Goal: Task Accomplishment & Management: Manage account settings

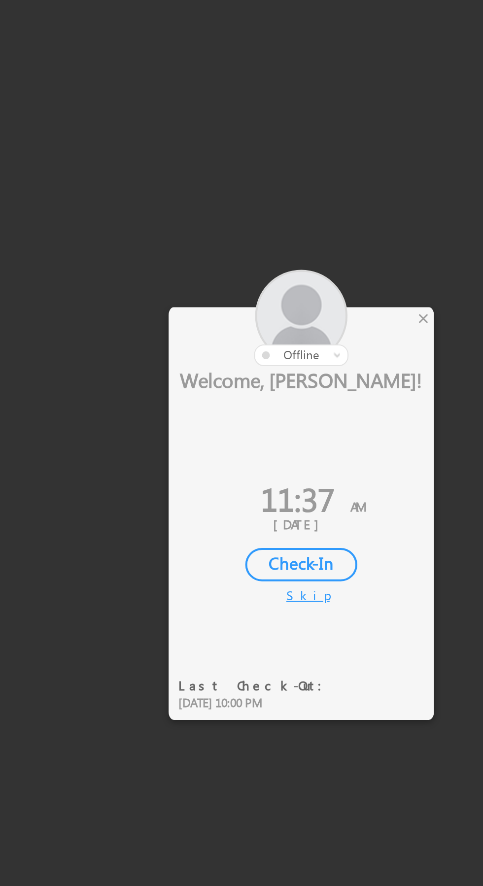
click at [285, 376] on div at bounding box center [223, 369] width 133 height 48
click at [278, 372] on div at bounding box center [223, 369] width 133 height 48
click at [276, 370] on div at bounding box center [223, 369] width 133 height 48
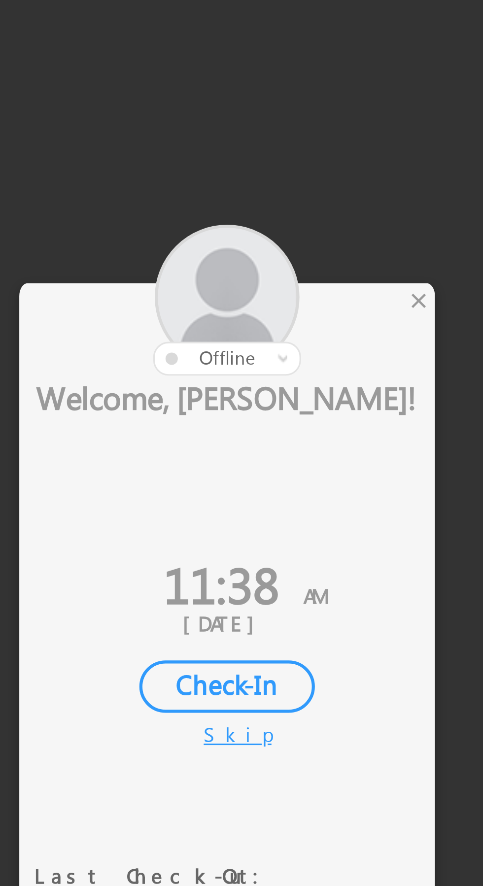
click at [280, 371] on div "×" at bounding box center [284, 369] width 10 height 11
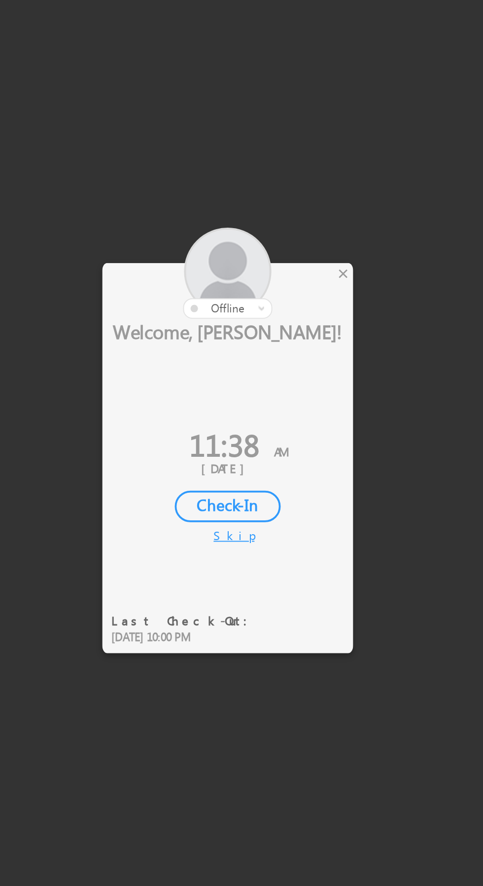
click at [280, 366] on div at bounding box center [223, 369] width 133 height 48
click at [282, 372] on div "×" at bounding box center [284, 369] width 10 height 11
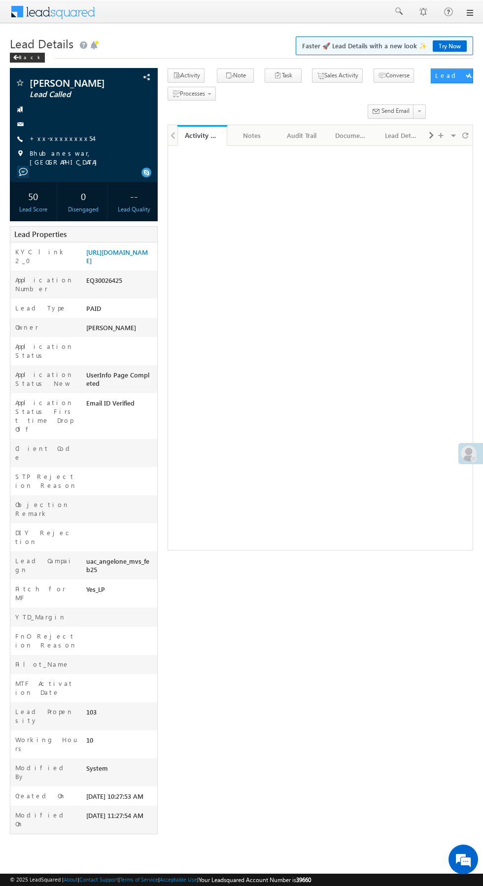
click at [61, 137] on link "+xx-xxxxxxxx54" at bounding box center [62, 138] width 64 height 8
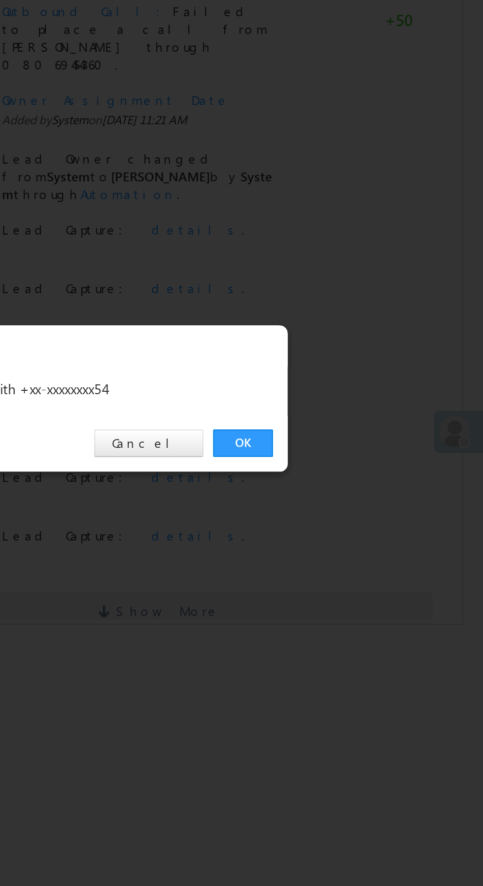
click at [362, 458] on link "OK" at bounding box center [362, 459] width 30 height 14
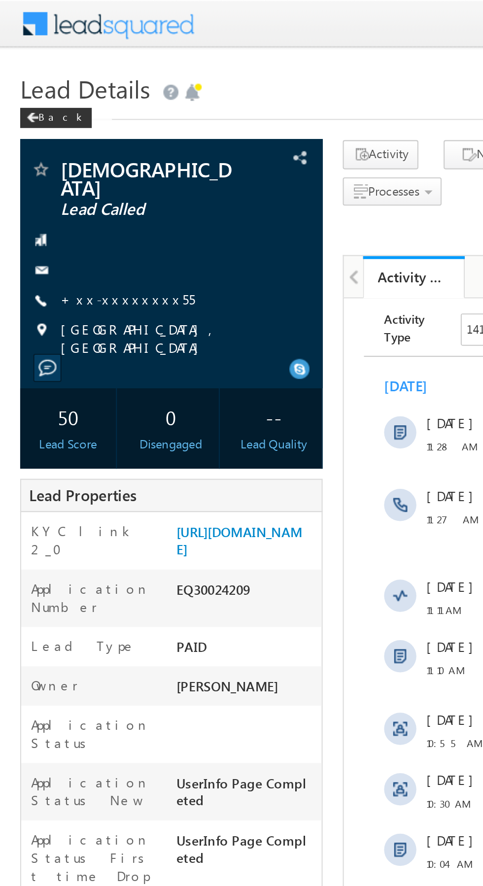
click at [61, 147] on link "+xx-xxxxxxxx55" at bounding box center [63, 146] width 66 height 8
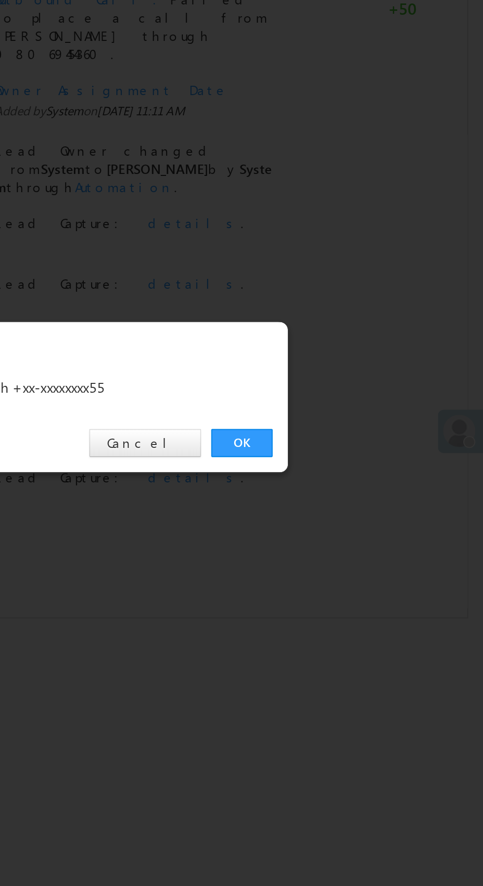
click at [362, 458] on link "OK" at bounding box center [362, 459] width 30 height 14
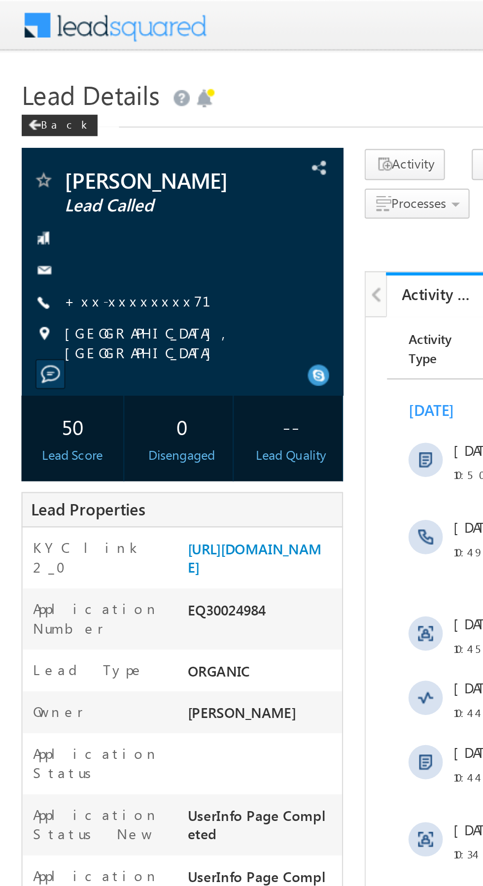
click at [56, 136] on link "+xx-xxxxxxxx71" at bounding box center [69, 138] width 79 height 8
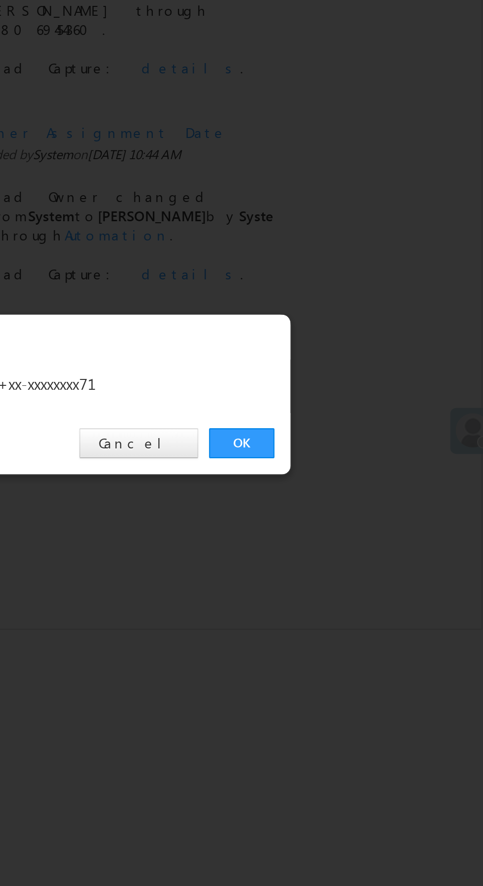
click at [362, 458] on link "OK" at bounding box center [362, 459] width 30 height 14
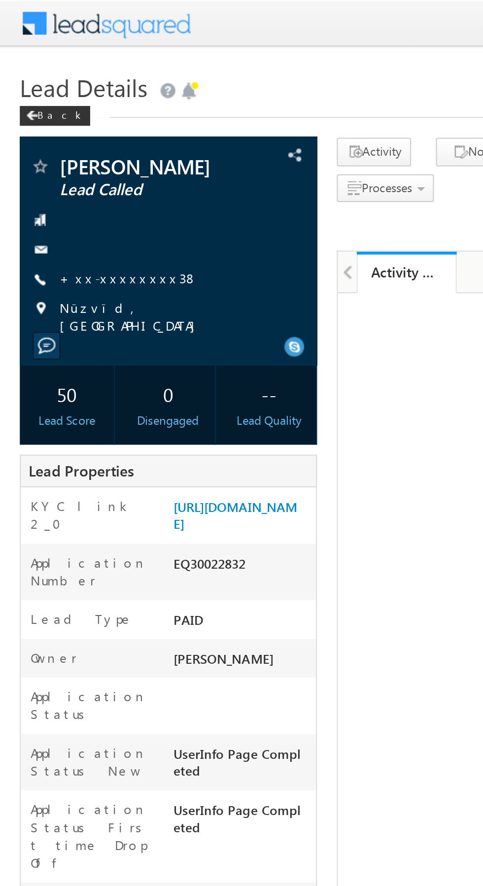
click at [64, 135] on link "+xx-xxxxxxxx38" at bounding box center [64, 138] width 69 height 8
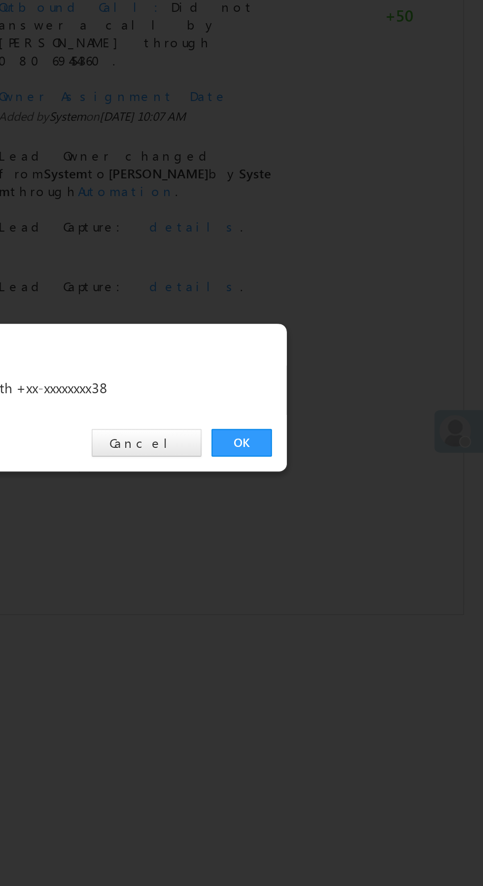
click at [359, 456] on link "OK" at bounding box center [362, 459] width 30 height 14
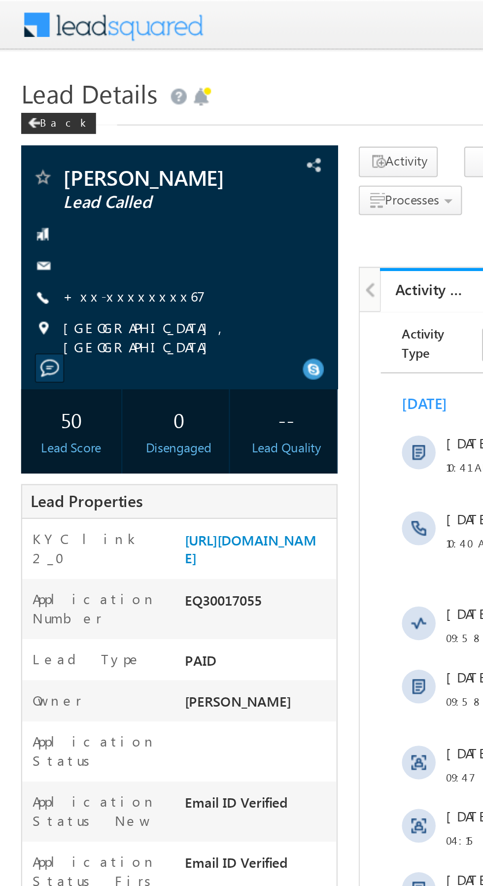
click at [62, 136] on link "+xx-xxxxxxxx67" at bounding box center [63, 138] width 67 height 8
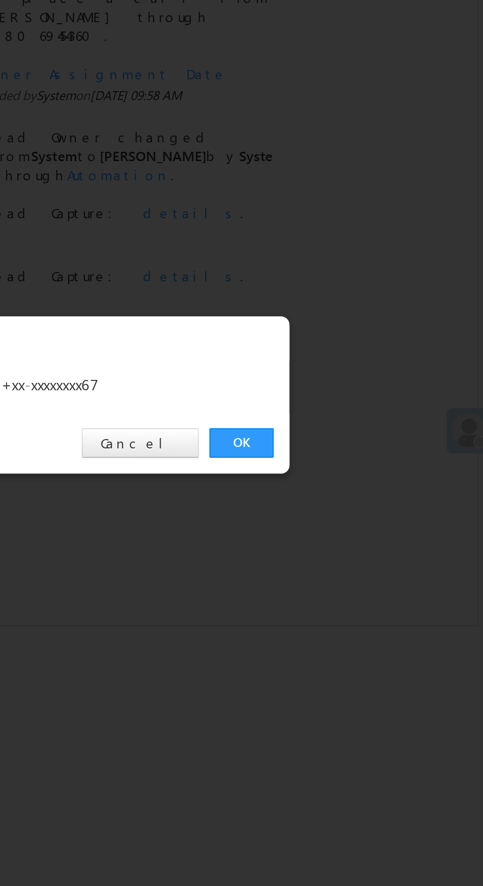
click at [359, 459] on link "OK" at bounding box center [362, 459] width 30 height 14
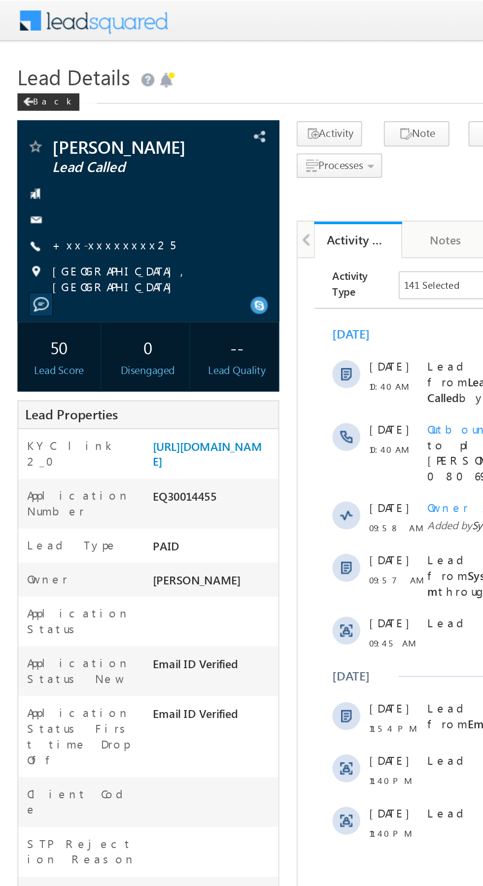
click at [56, 139] on link "+xx-xxxxxxxx25" at bounding box center [64, 138] width 69 height 8
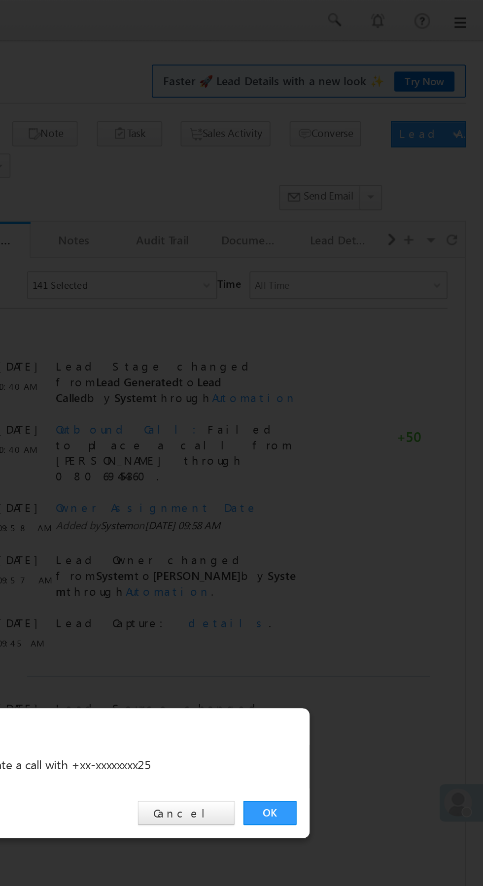
click at [367, 461] on link "OK" at bounding box center [362, 459] width 30 height 14
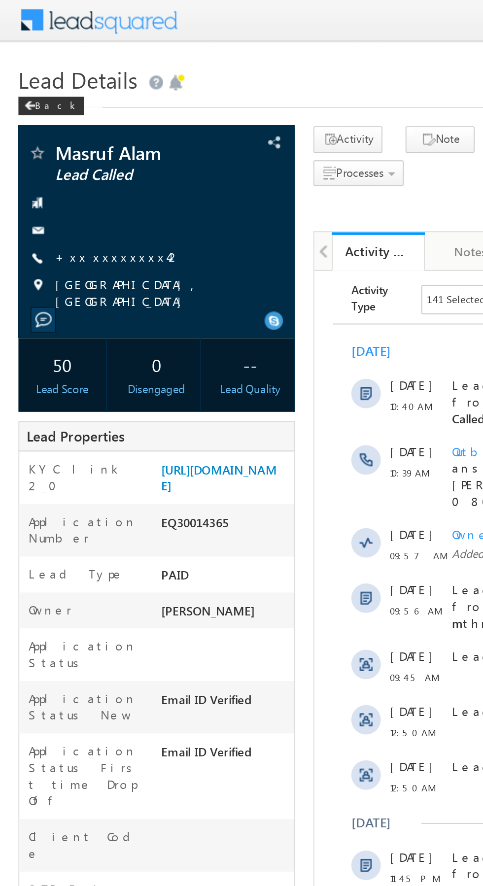
click at [62, 139] on link "+xx-xxxxxxxx42" at bounding box center [64, 138] width 68 height 8
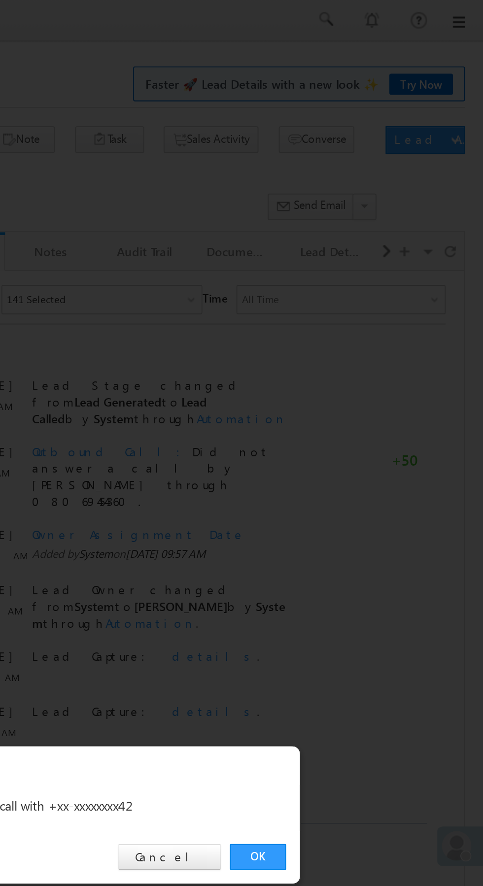
click at [362, 462] on link "OK" at bounding box center [362, 459] width 30 height 14
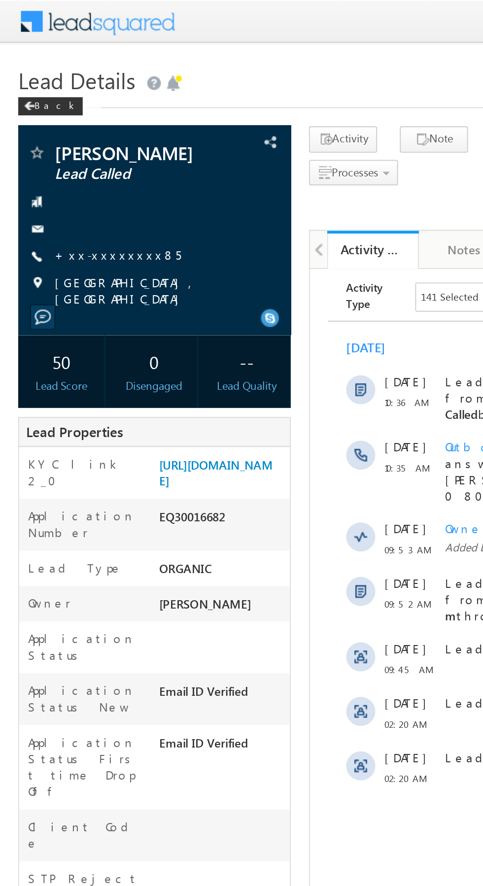
click at [62, 126] on div at bounding box center [84, 124] width 138 height 10
click at [58, 137] on link "+xx-xxxxxxxx85" at bounding box center [64, 138] width 68 height 8
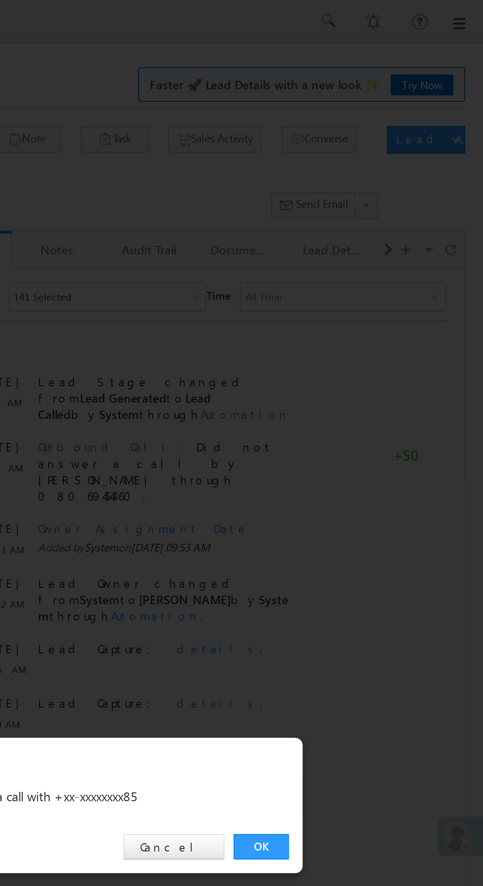
click at [363, 459] on link "OK" at bounding box center [362, 459] width 30 height 14
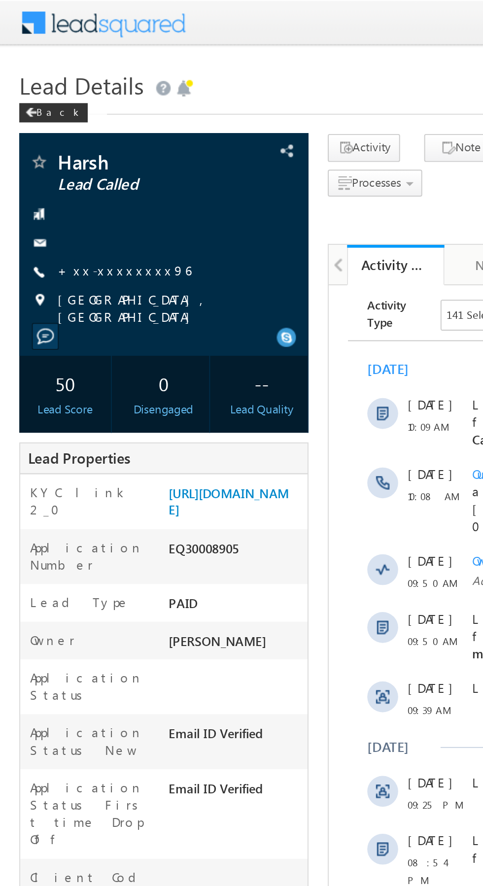
click at [54, 137] on link "+xx-xxxxxxxx96" at bounding box center [64, 138] width 68 height 8
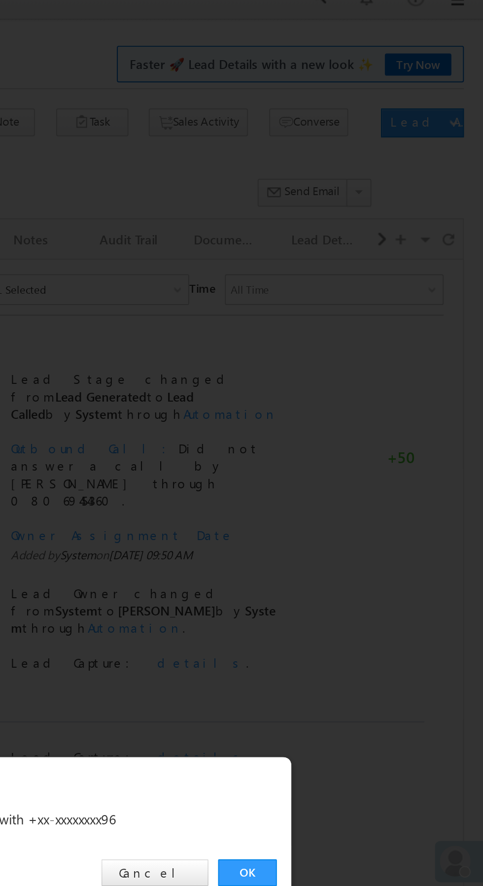
click at [362, 458] on link "OK" at bounding box center [362, 459] width 30 height 14
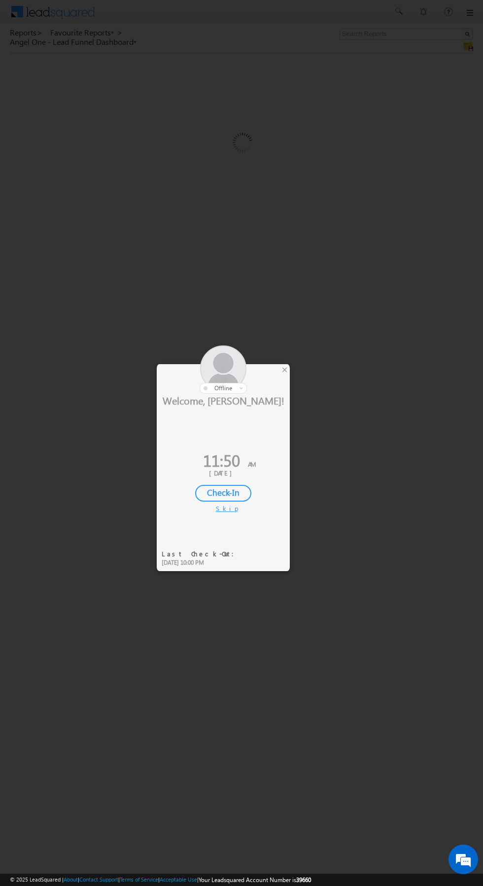
click at [292, 374] on div at bounding box center [241, 443] width 483 height 886
click at [282, 378] on div at bounding box center [223, 369] width 133 height 48
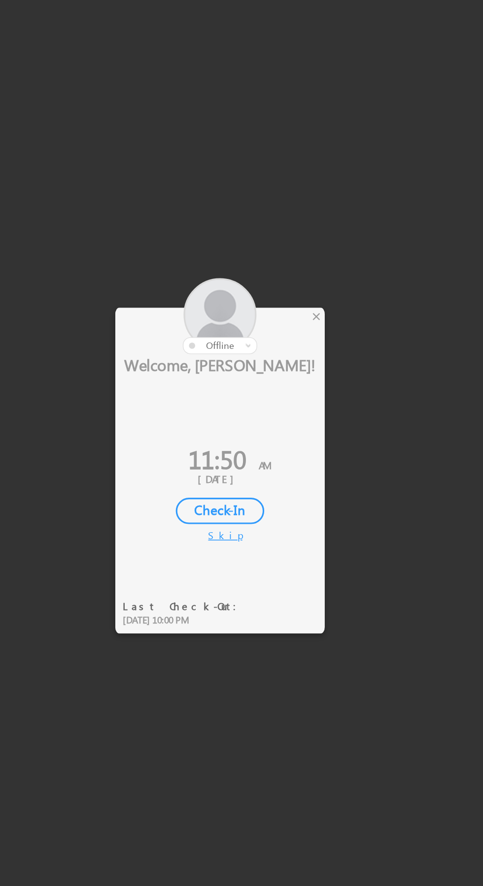
click at [285, 370] on div "×" at bounding box center [284, 369] width 10 height 11
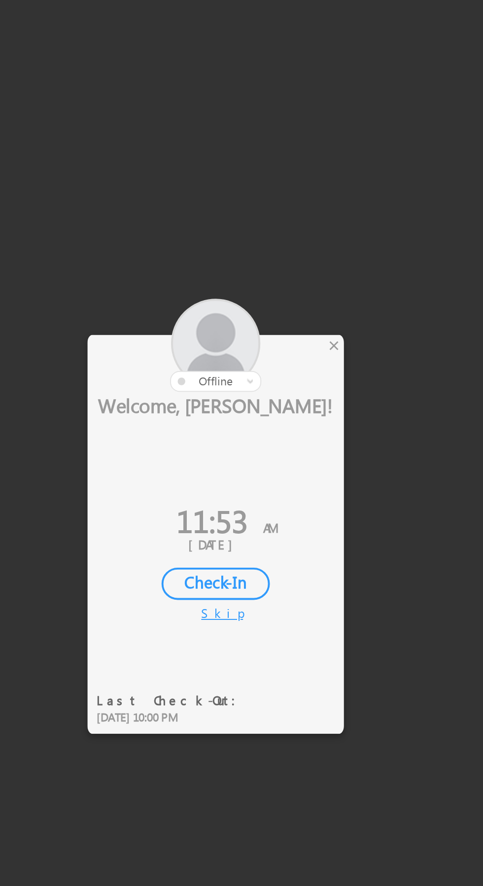
click at [280, 372] on div at bounding box center [223, 369] width 133 height 48
click at [287, 371] on div "×" at bounding box center [284, 369] width 10 height 11
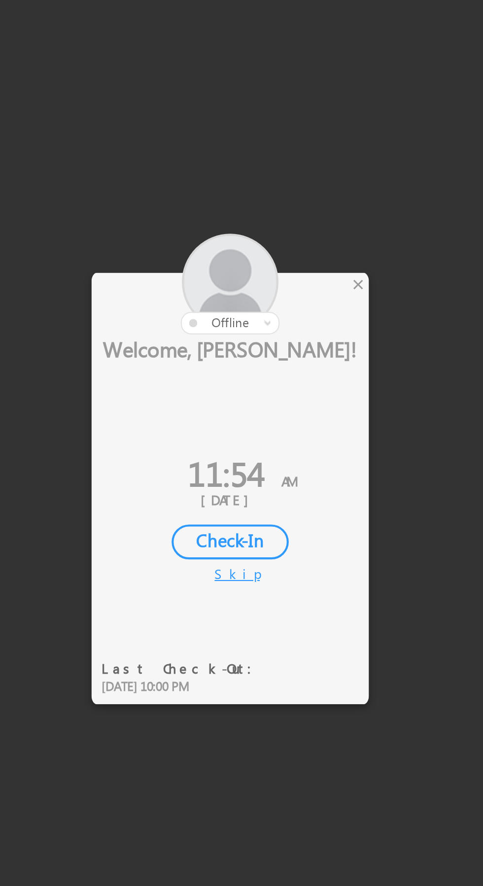
click at [282, 372] on div "×" at bounding box center [284, 369] width 10 height 11
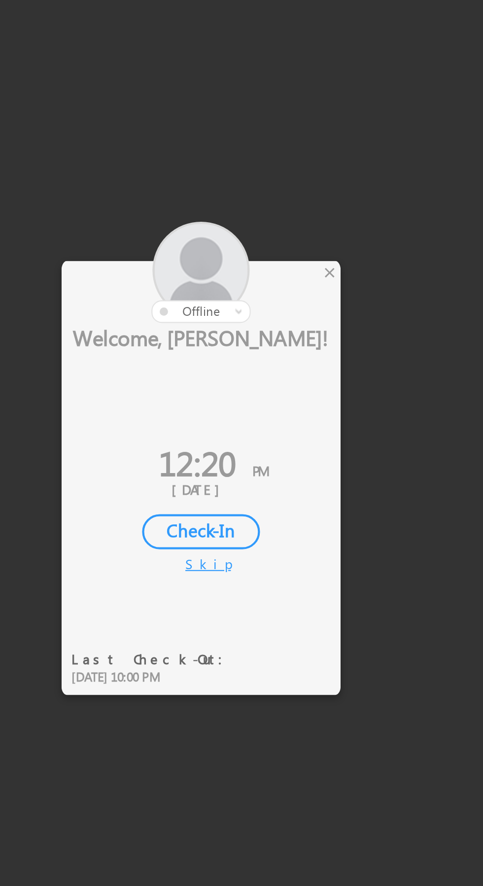
click at [280, 368] on div at bounding box center [223, 369] width 133 height 48
click at [285, 371] on div "×" at bounding box center [284, 369] width 10 height 11
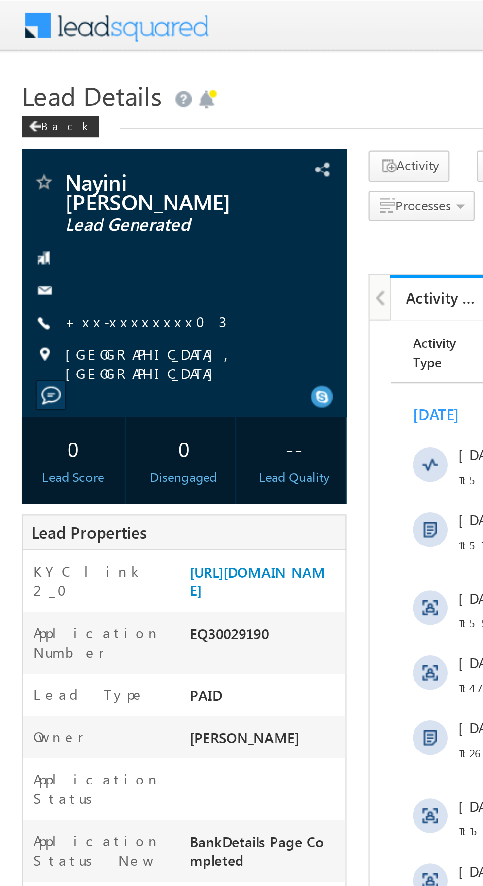
click at [54, 143] on link "+xx-xxxxxxxx03" at bounding box center [66, 146] width 73 height 8
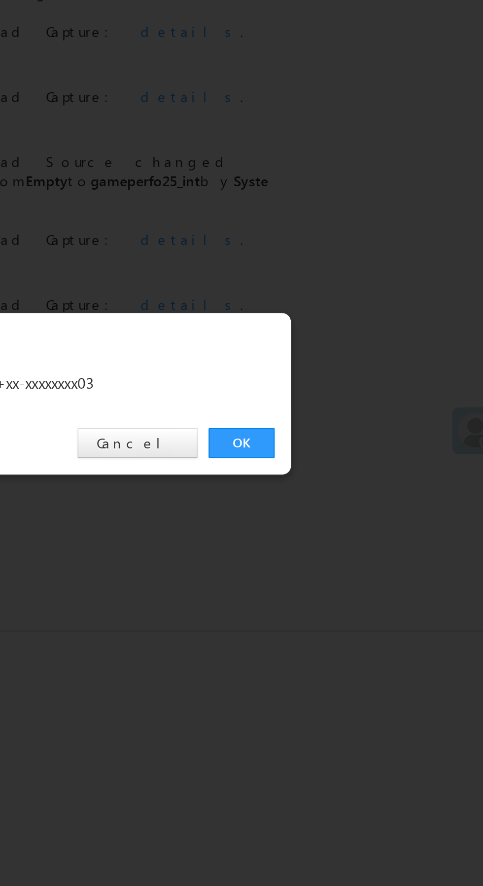
click at [360, 461] on link "OK" at bounding box center [362, 459] width 30 height 14
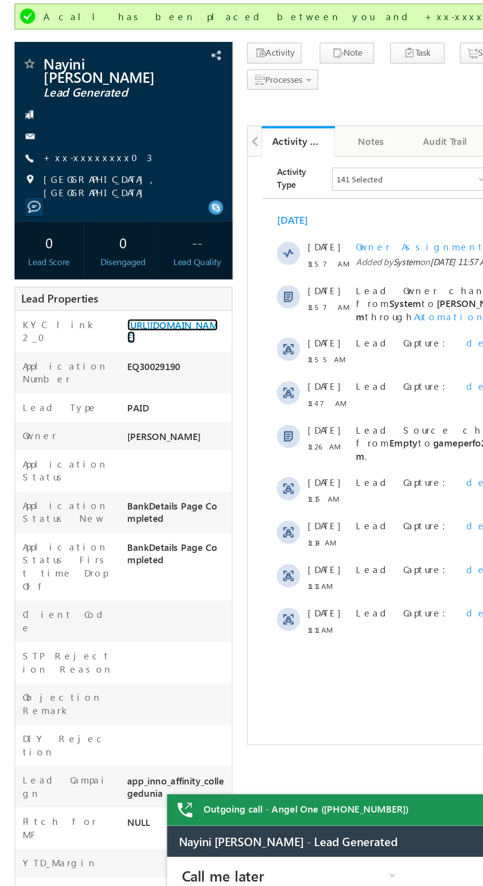
click at [110, 298] on link "https://angelbroking1-pk3em7sa.customui-test.leadsquared.com?leadId=fbb13c8c-f5…" at bounding box center [117, 290] width 62 height 17
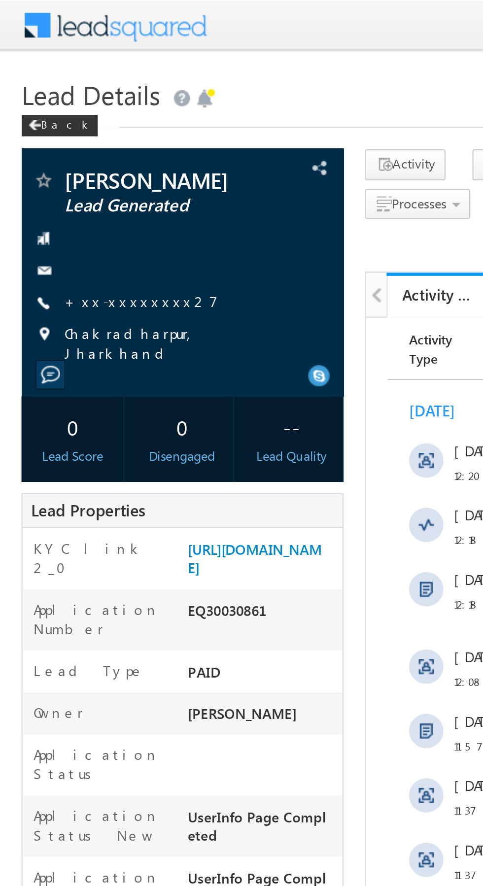
click at [60, 140] on link "+xx-xxxxxxxx27" at bounding box center [65, 138] width 70 height 8
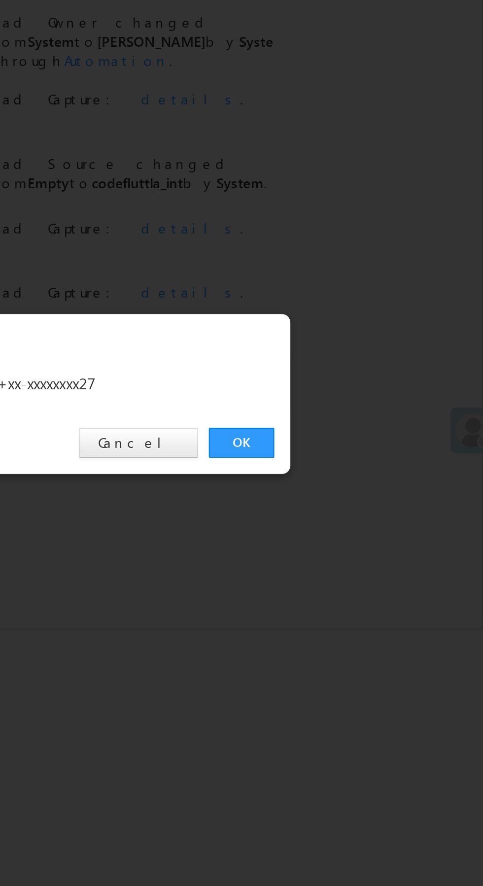
click at [362, 459] on link "OK" at bounding box center [362, 459] width 30 height 14
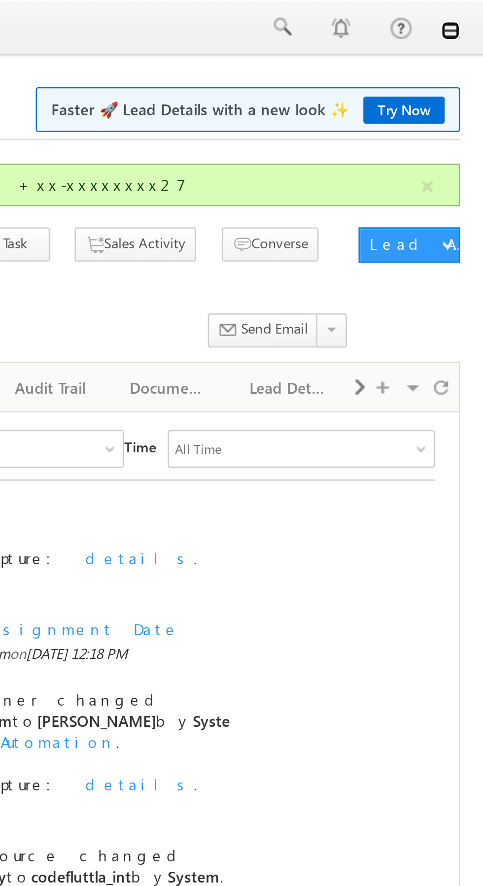
click at [471, 14] on link at bounding box center [469, 13] width 8 height 8
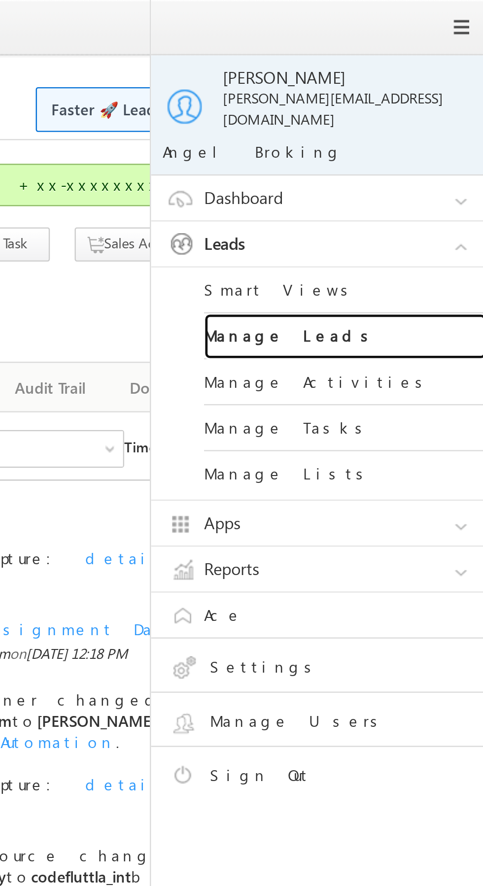
click at [422, 136] on link "Manage Leads" at bounding box center [425, 140] width 118 height 19
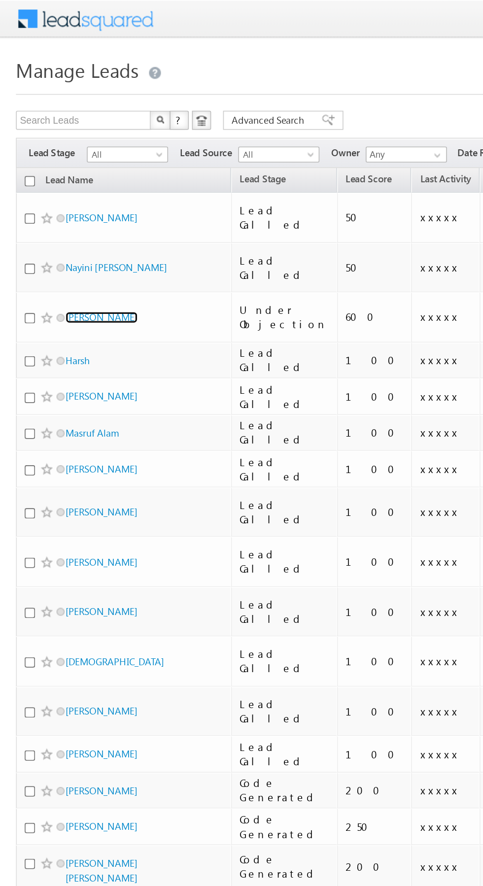
click at [61, 193] on link "[PERSON_NAME]" at bounding box center [62, 196] width 45 height 7
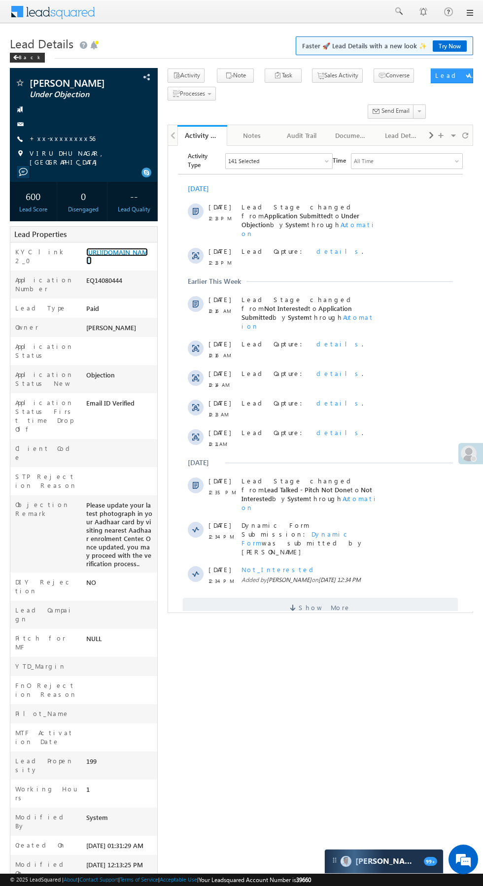
click at [105, 265] on link "[URL][DOMAIN_NAME]" at bounding box center [117, 256] width 62 height 17
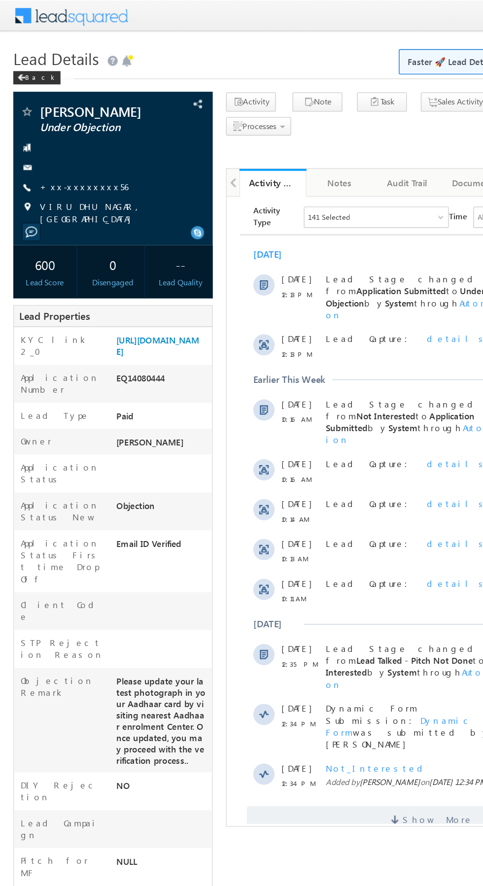
click at [58, 142] on link "+xx-xxxxxxxx56" at bounding box center [63, 138] width 66 height 8
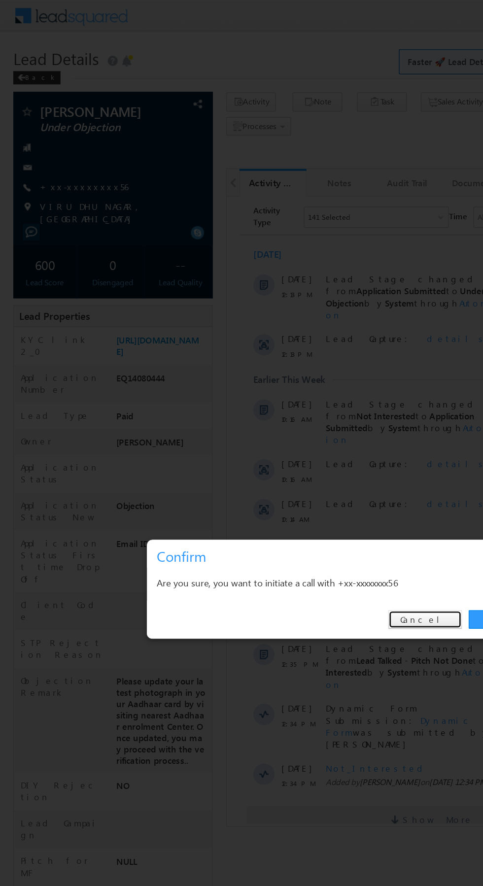
click at [338, 459] on link "Cancel" at bounding box center [315, 459] width 55 height 14
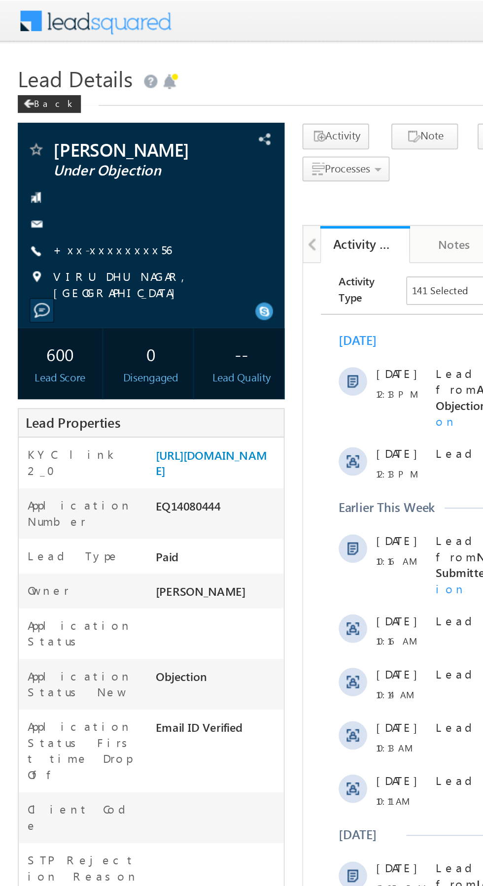
click at [60, 135] on link "+xx-xxxxxxxx56" at bounding box center [63, 138] width 66 height 8
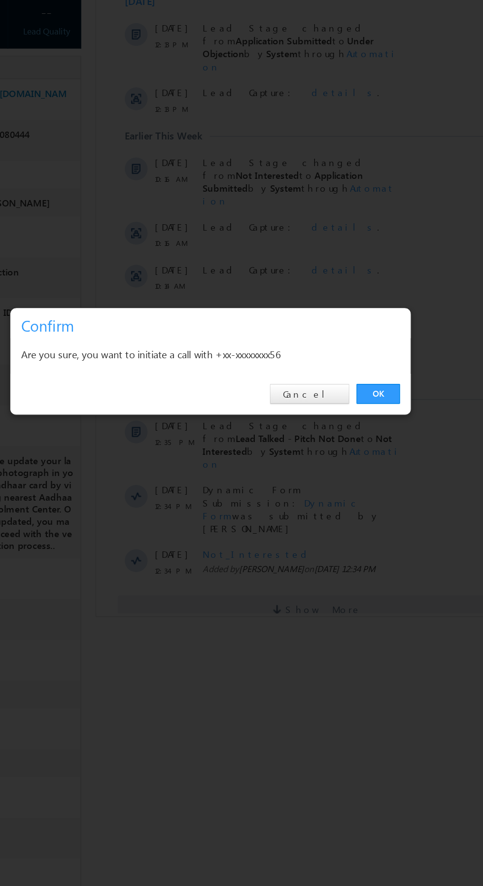
click at [369, 453] on link "OK" at bounding box center [362, 459] width 30 height 14
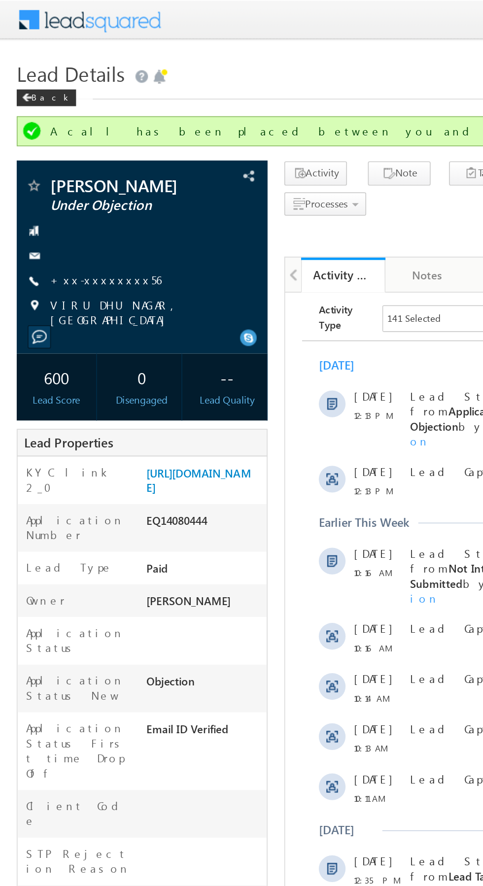
click at [61, 164] on link "+xx-xxxxxxxx56" at bounding box center [63, 165] width 66 height 8
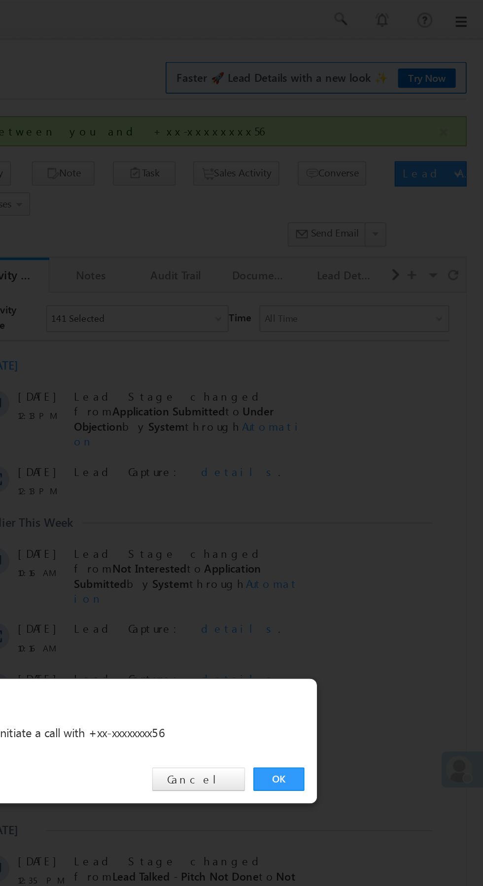
click at [362, 458] on link "OK" at bounding box center [362, 459] width 30 height 14
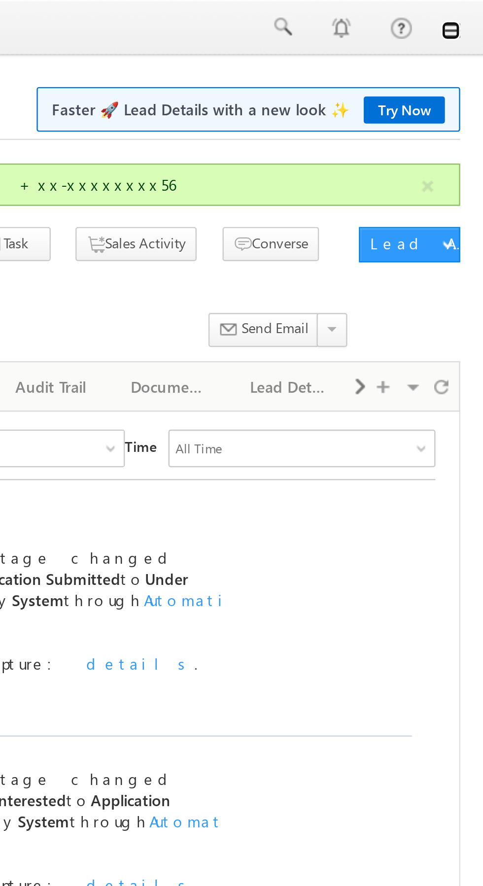
click at [473, 16] on link at bounding box center [469, 13] width 8 height 8
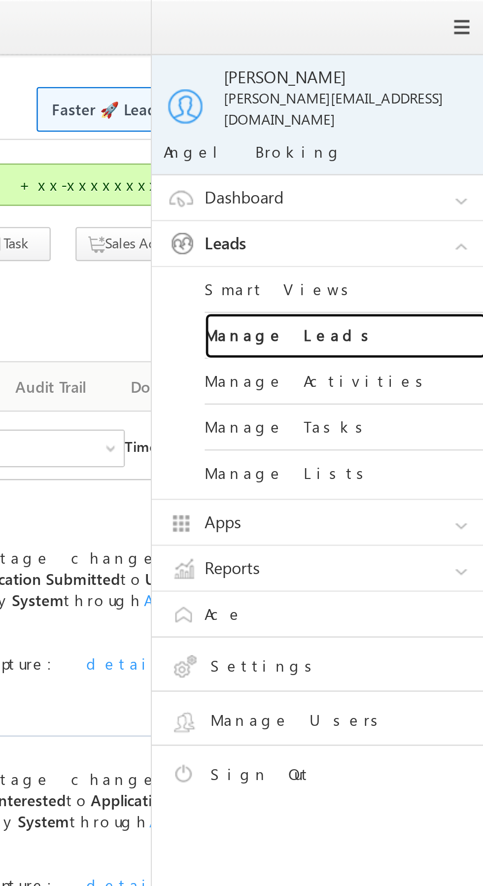
click at [411, 135] on link "Manage Leads" at bounding box center [425, 140] width 118 height 19
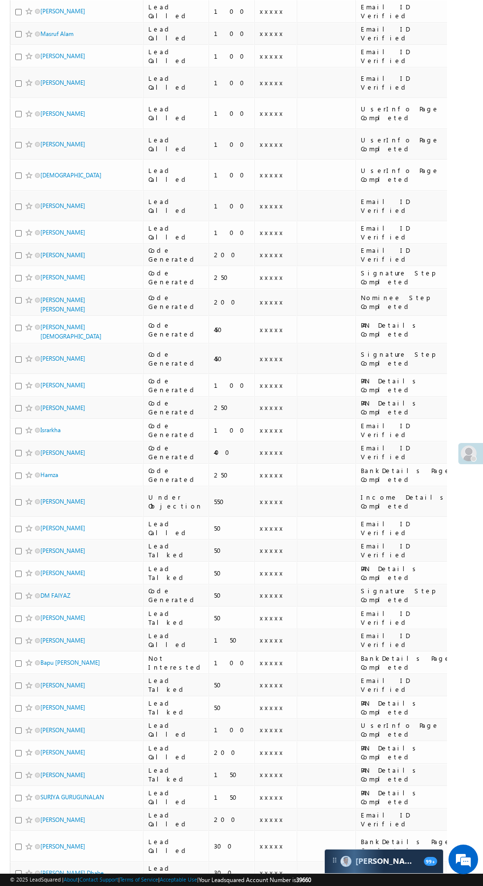
scroll to position [363, 0]
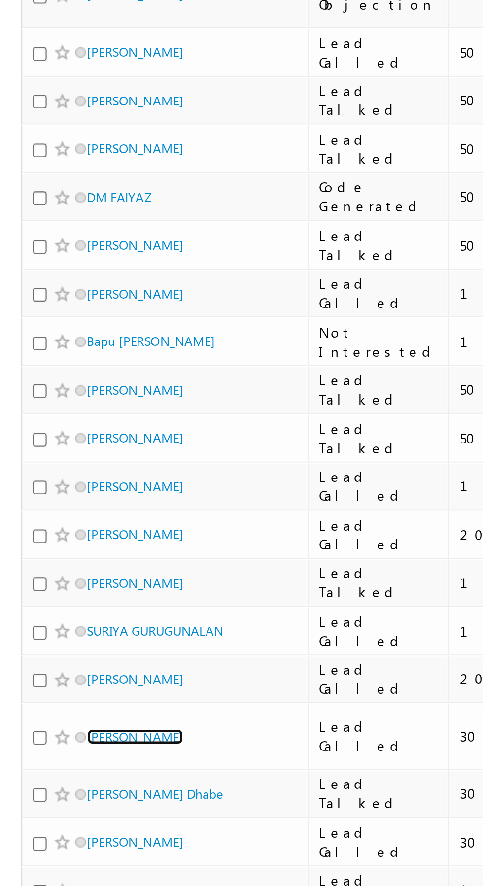
click at [57, 714] on link "[PERSON_NAME]" at bounding box center [62, 717] width 45 height 7
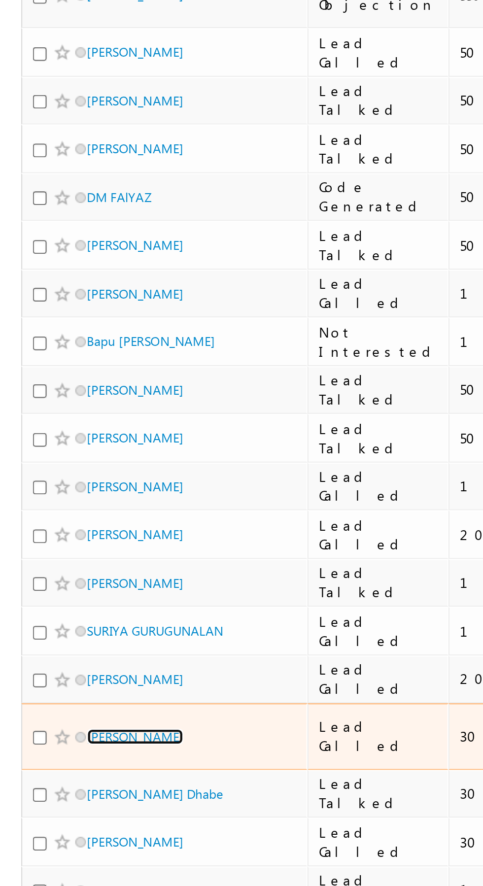
scroll to position [0, 0]
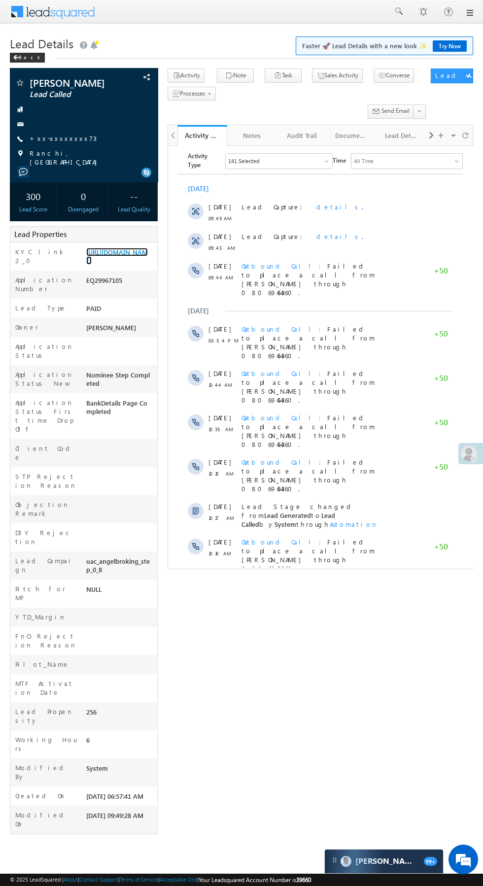
click at [112, 265] on link "[URL][DOMAIN_NAME]" at bounding box center [117, 256] width 62 height 17
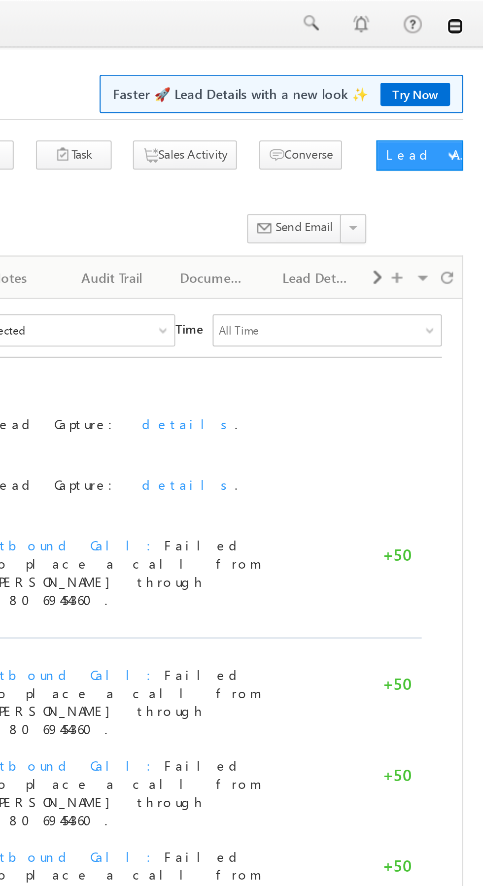
click at [470, 11] on link at bounding box center [469, 13] width 8 height 8
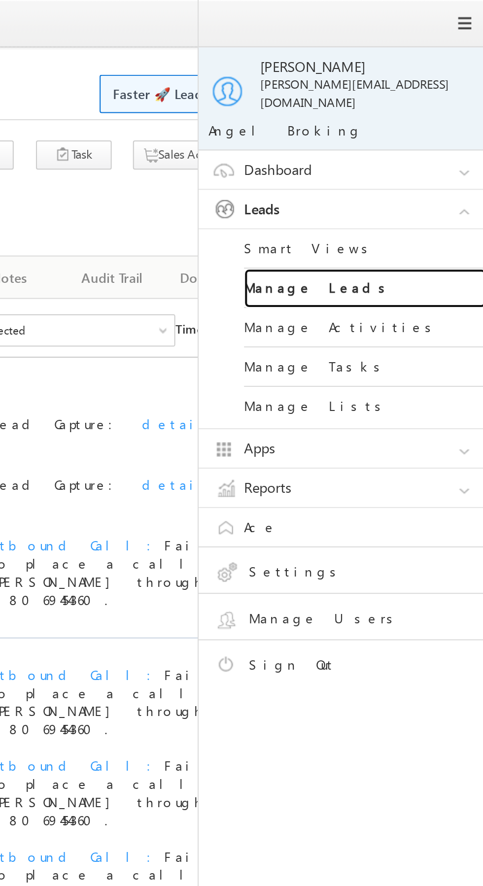
click at [437, 131] on link "Manage Leads" at bounding box center [425, 140] width 118 height 19
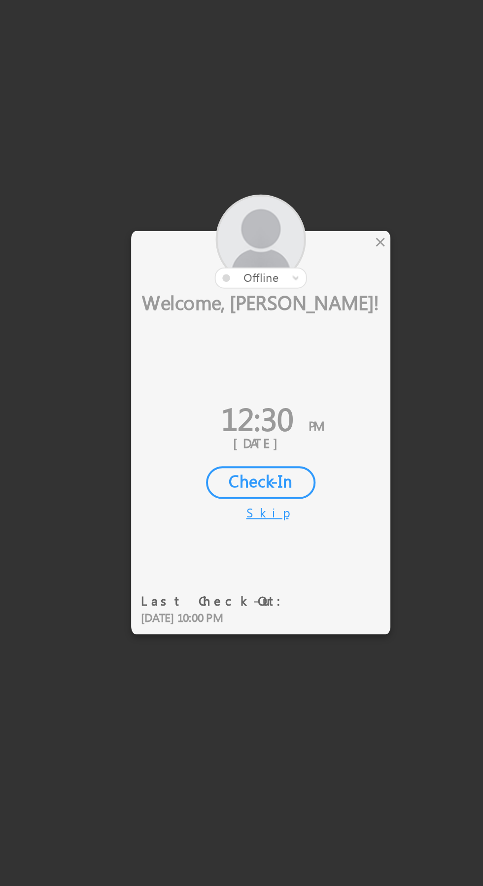
click at [279, 369] on div at bounding box center [223, 369] width 133 height 48
click at [288, 364] on div "×" at bounding box center [284, 369] width 10 height 11
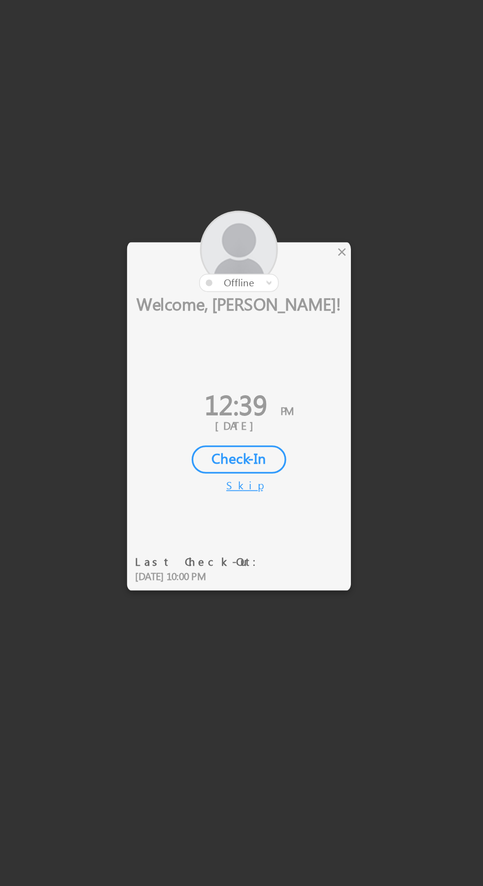
click at [291, 367] on div at bounding box center [241, 443] width 483 height 886
click at [284, 370] on div "×" at bounding box center [284, 369] width 10 height 11
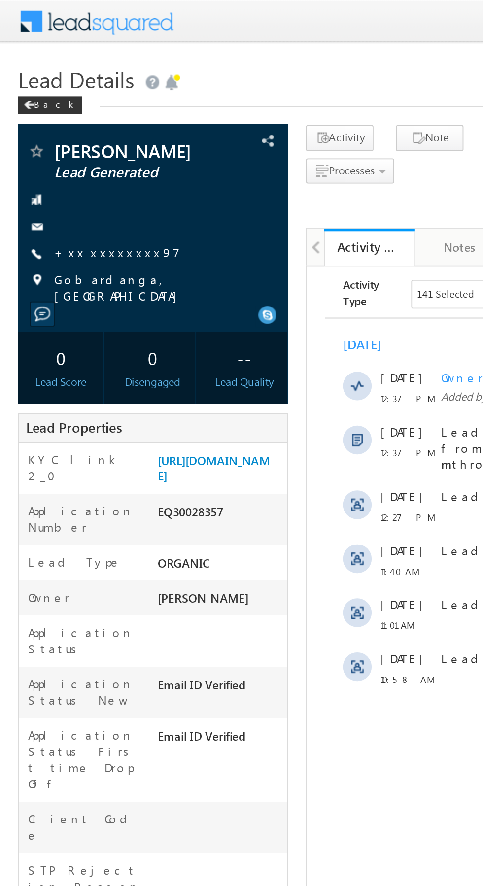
click at [57, 142] on link "+xx-xxxxxxxx97" at bounding box center [64, 138] width 69 height 8
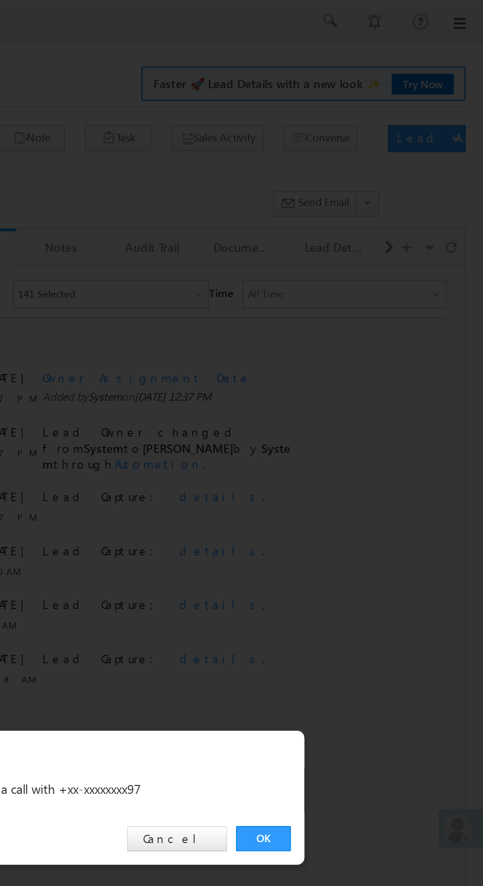
click at [364, 462] on link "OK" at bounding box center [362, 459] width 30 height 14
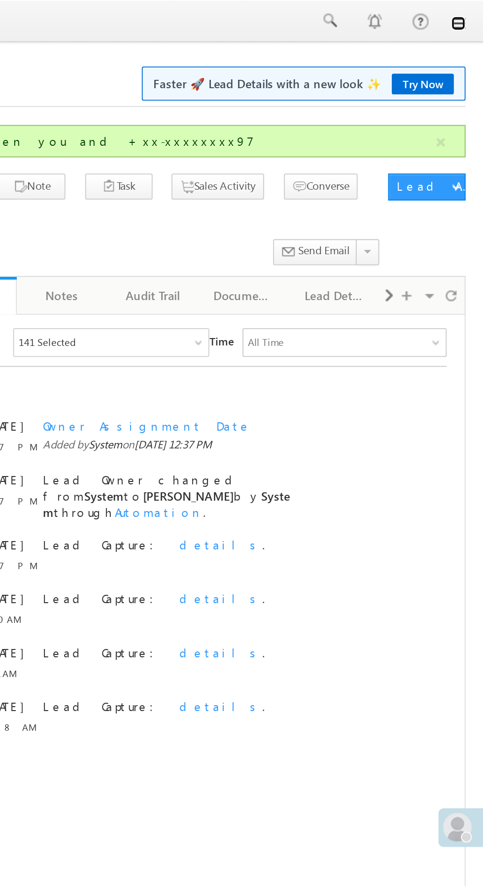
click at [469, 14] on link at bounding box center [469, 13] width 8 height 8
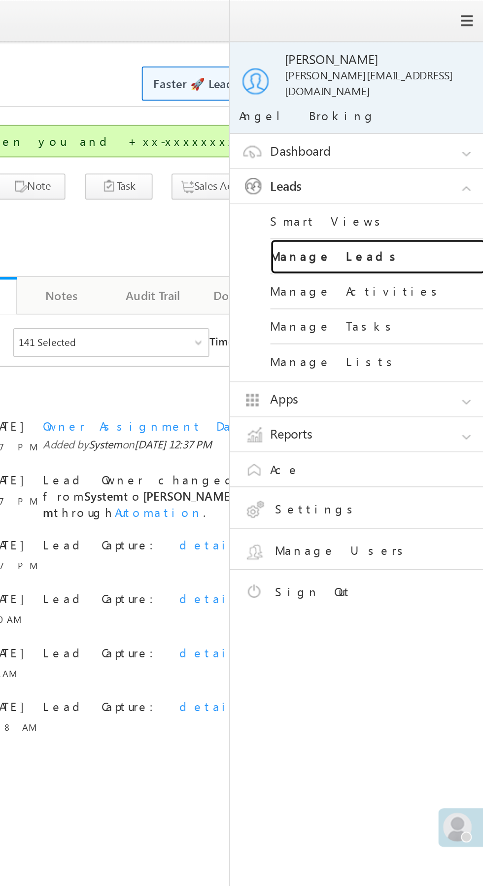
click at [433, 131] on link "Manage Leads" at bounding box center [425, 140] width 118 height 19
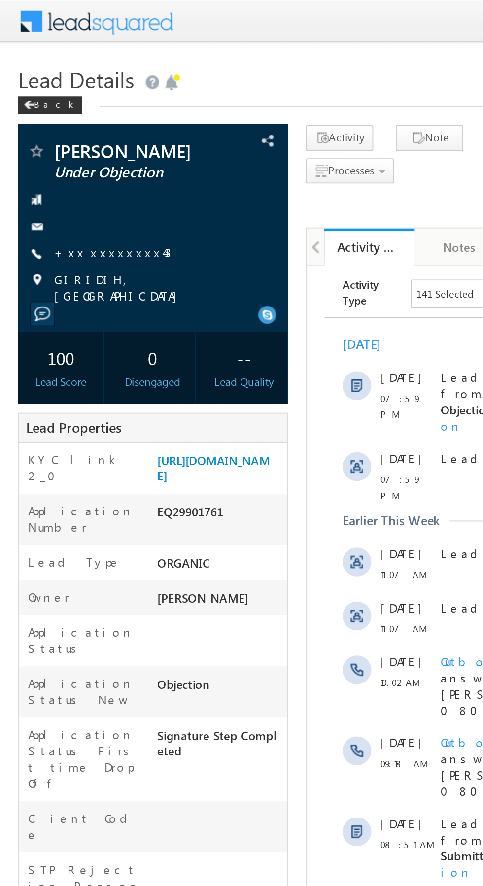
click at [61, 142] on link "+xx-xxxxxxxx43" at bounding box center [62, 138] width 64 height 8
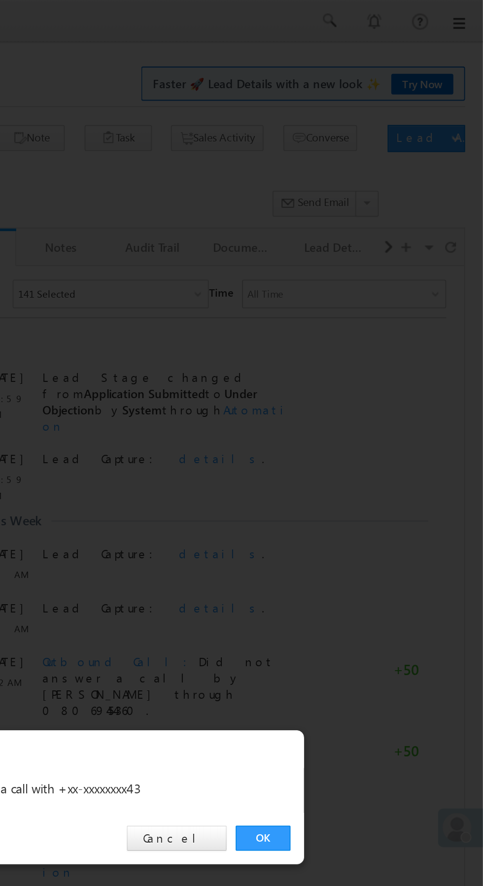
click at [361, 461] on link "OK" at bounding box center [362, 459] width 30 height 14
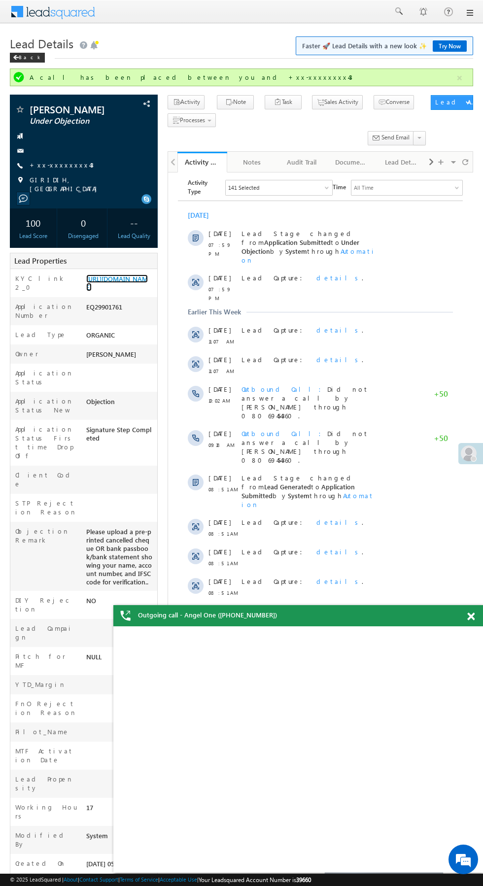
click at [127, 284] on link "[URL][DOMAIN_NAME]" at bounding box center [117, 282] width 62 height 17
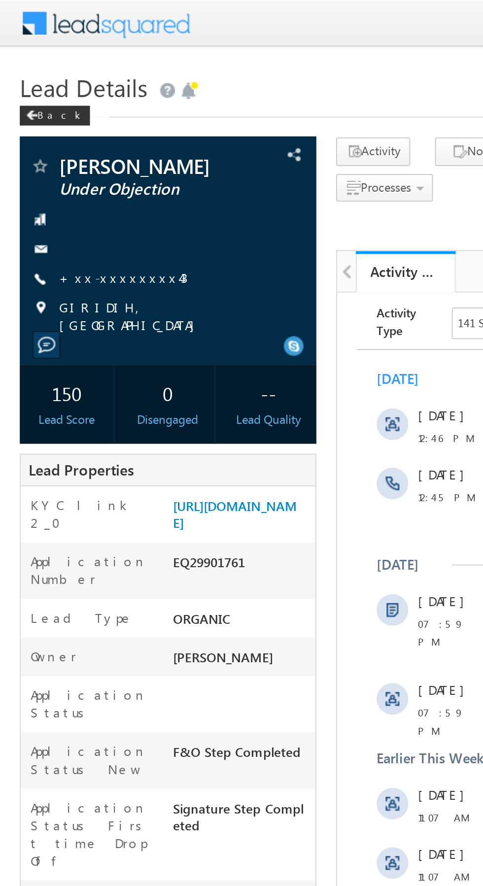
click at [57, 142] on link "+xx-xxxxxxxx43" at bounding box center [62, 138] width 64 height 8
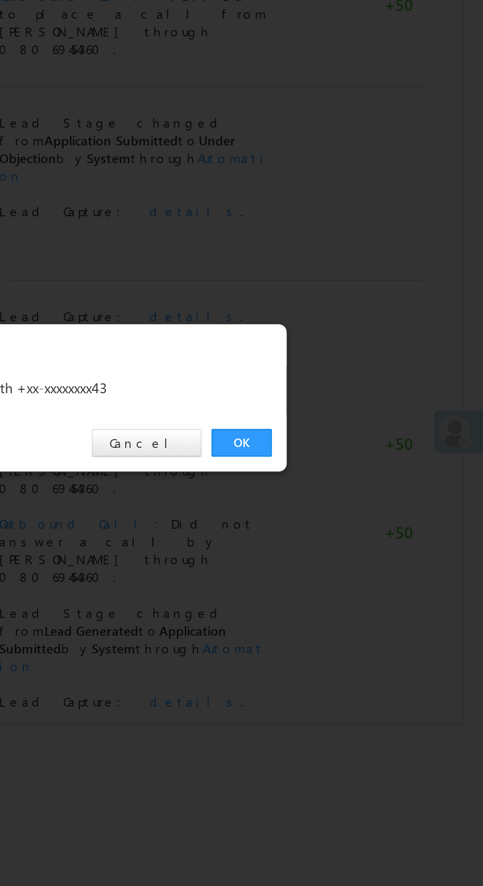
click at [358, 460] on link "OK" at bounding box center [362, 459] width 30 height 14
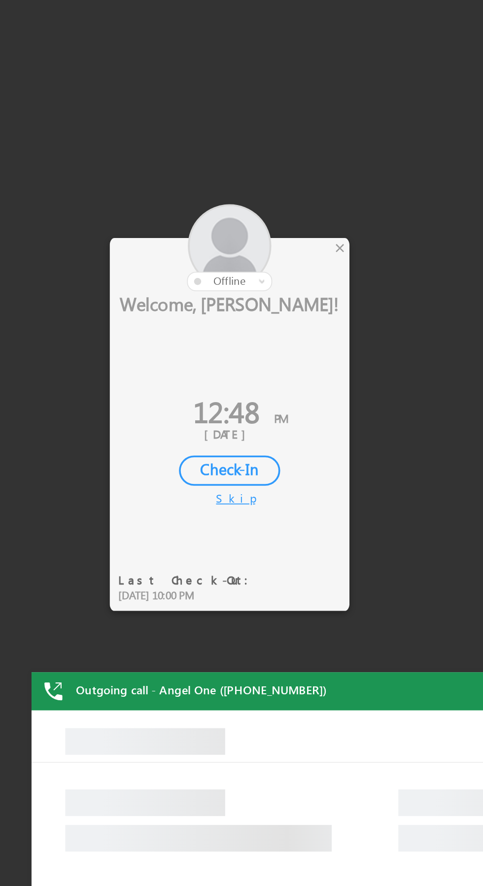
click at [284, 371] on div "×" at bounding box center [284, 369] width 10 height 11
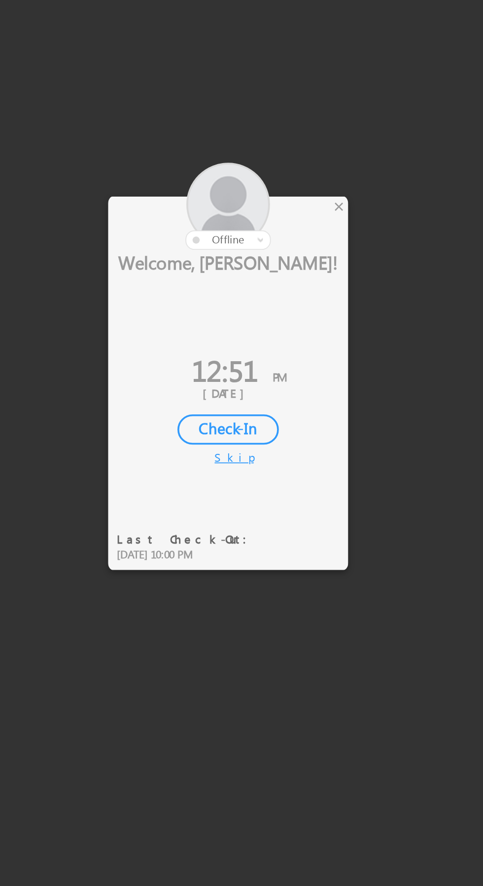
click at [284, 370] on div "×" at bounding box center [284, 369] width 10 height 11
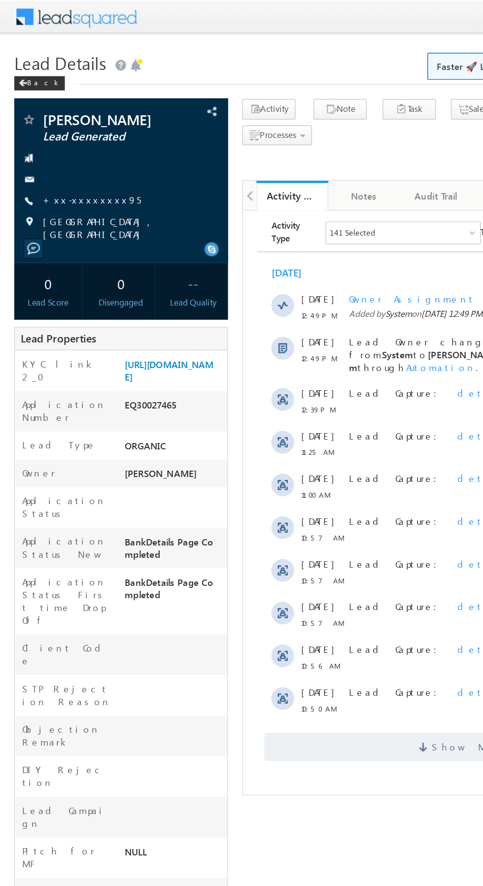
click at [60, 135] on link "+xx-xxxxxxxx95" at bounding box center [64, 138] width 68 height 8
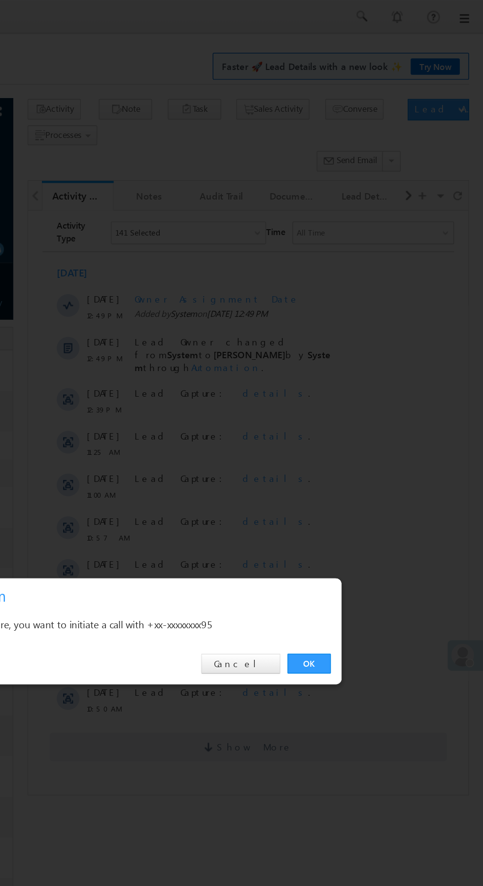
click at [363, 459] on link "OK" at bounding box center [362, 459] width 30 height 14
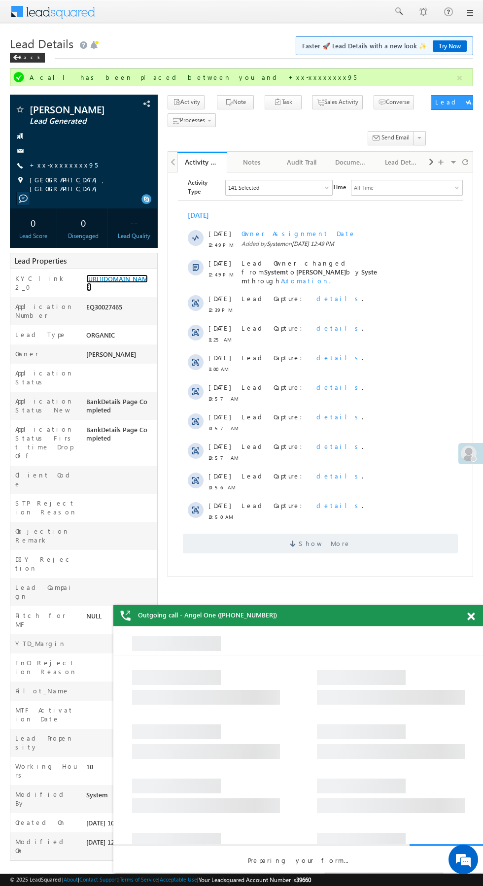
click at [111, 290] on link "https://angelbroking1-pk3em7sa.customui-test.leadsquared.com?leadId=ac4c7440-26…" at bounding box center [117, 282] width 62 height 17
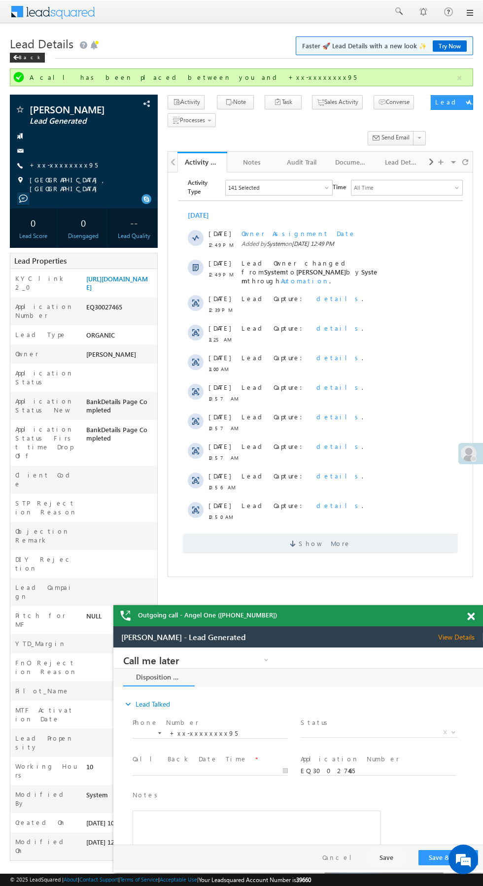
click at [60, 165] on link "+xx-xxxxxxxx95" at bounding box center [64, 165] width 68 height 8
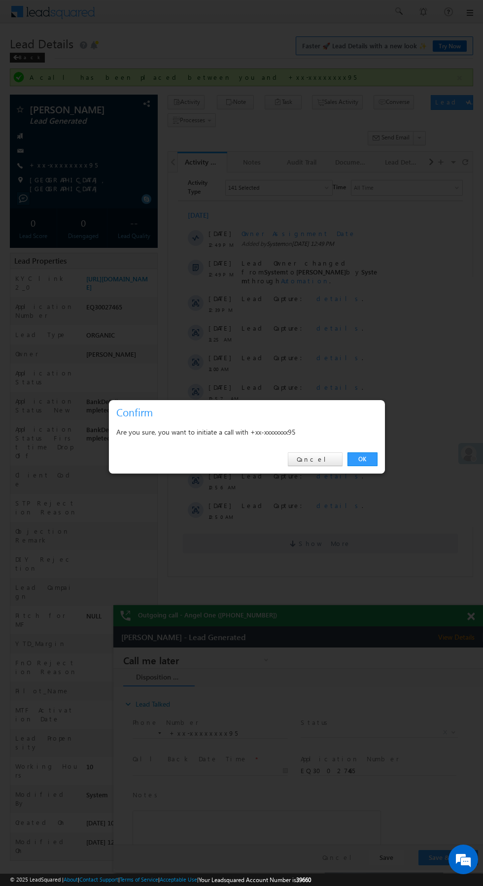
click at [363, 465] on link "OK" at bounding box center [362, 459] width 30 height 14
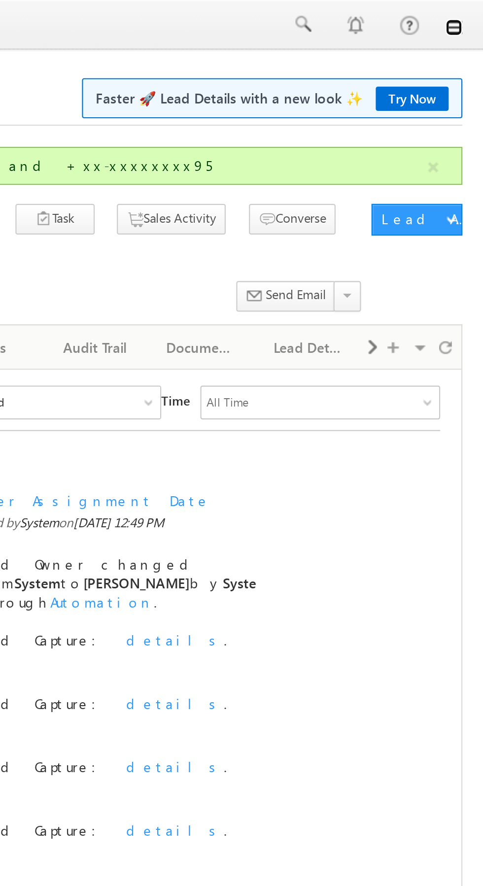
click at [469, 14] on link at bounding box center [469, 13] width 8 height 8
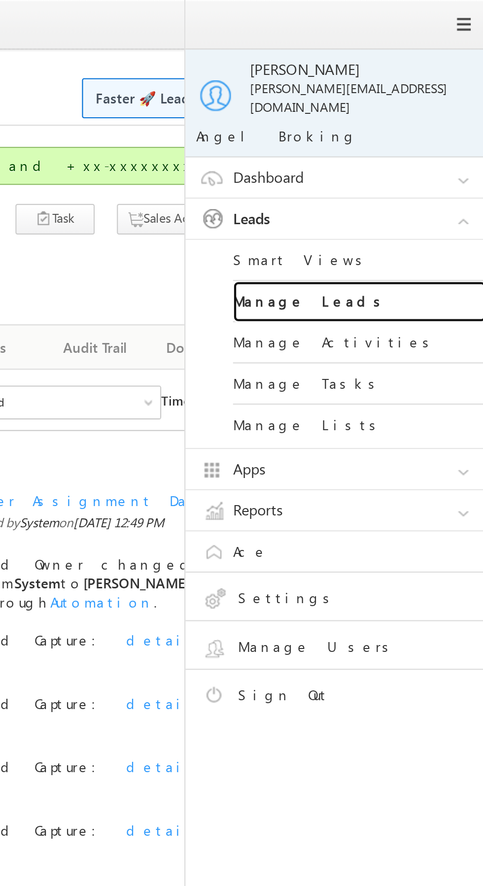
click at [414, 133] on link "Manage Leads" at bounding box center [425, 140] width 118 height 19
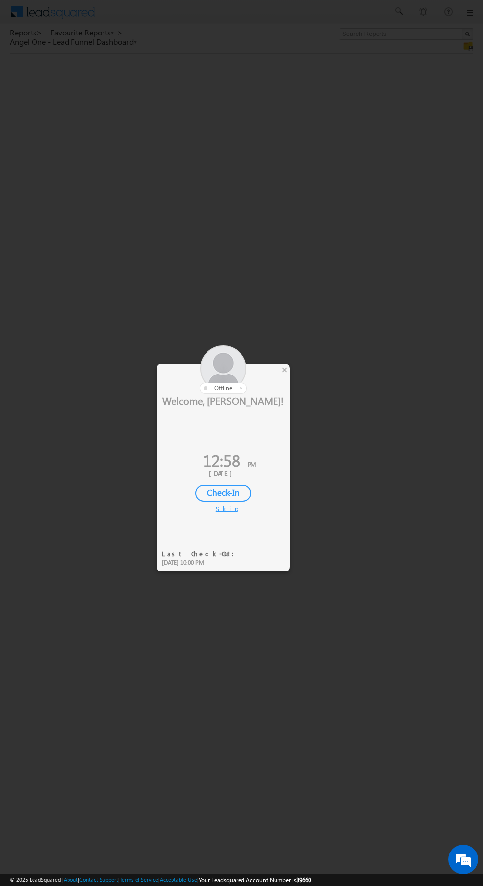
click at [282, 372] on div "×" at bounding box center [284, 369] width 10 height 11
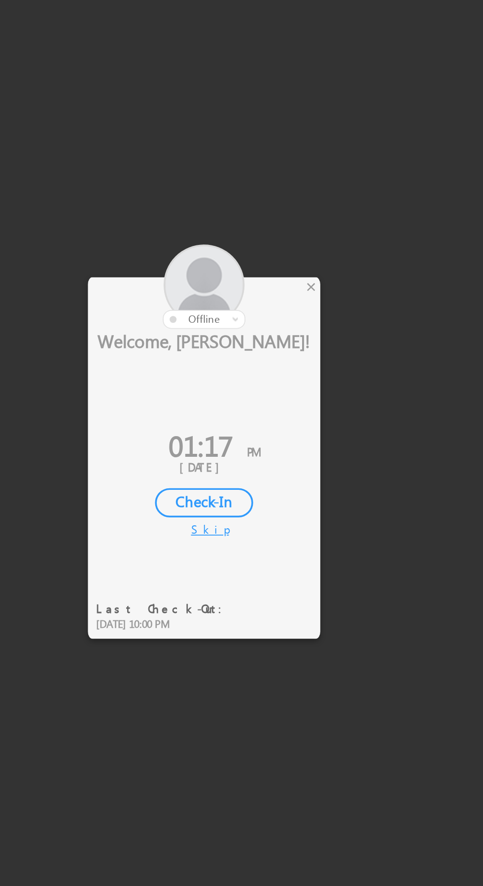
click at [286, 368] on div "×" at bounding box center [284, 369] width 10 height 11
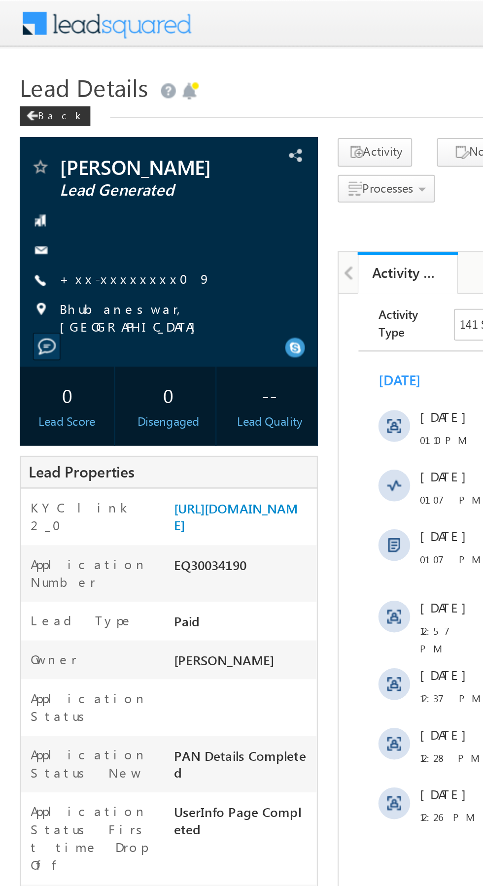
click at [56, 136] on link "+xx-xxxxxxxx09" at bounding box center [67, 138] width 75 height 8
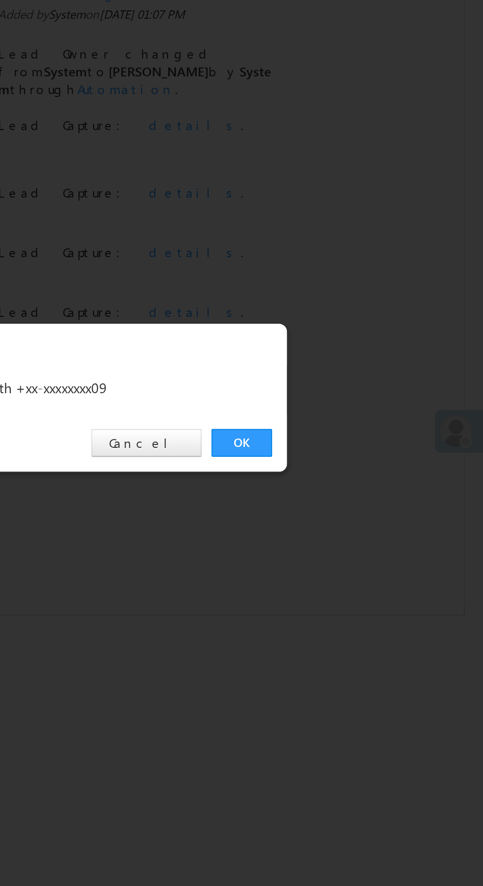
click at [365, 456] on link "OK" at bounding box center [362, 459] width 30 height 14
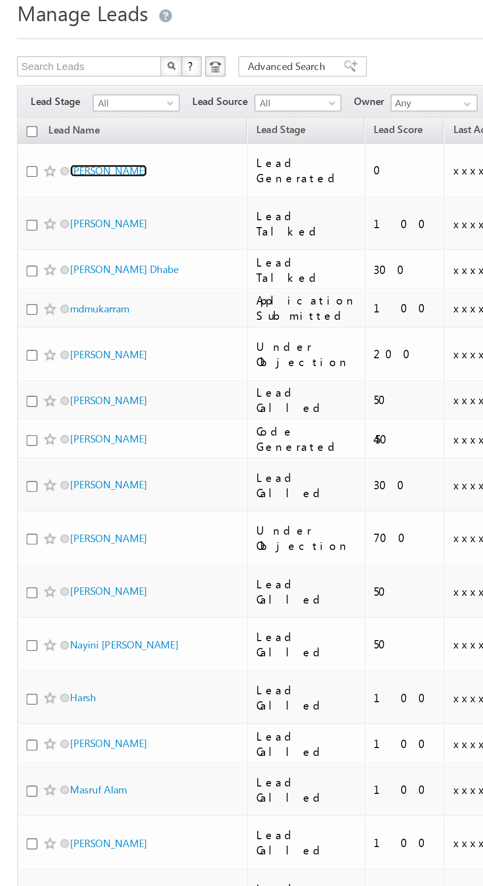
click at [57, 134] on link "[PERSON_NAME]" at bounding box center [62, 134] width 45 height 7
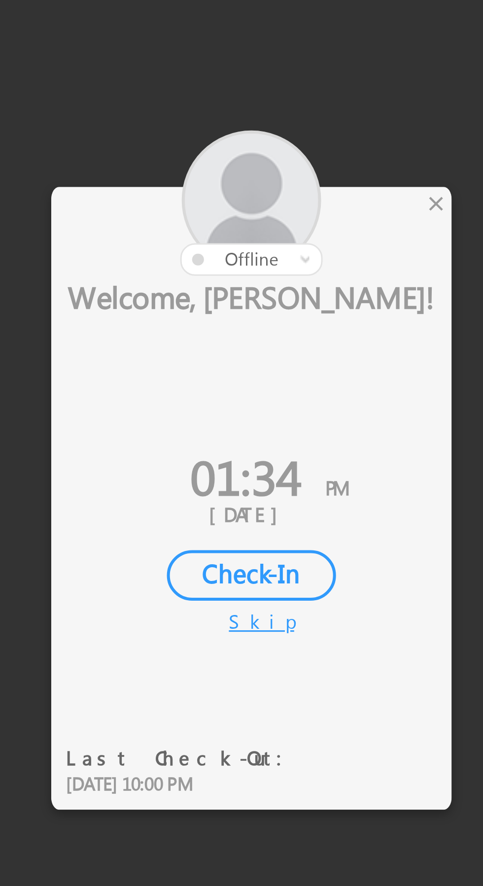
click at [282, 368] on div "×" at bounding box center [284, 369] width 10 height 11
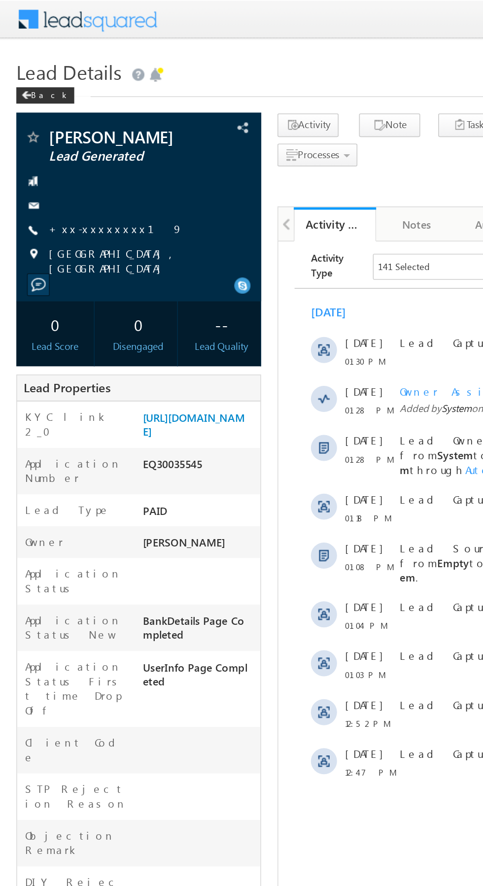
click at [60, 136] on link "+xx-xxxxxxxx19" at bounding box center [70, 138] width 81 height 8
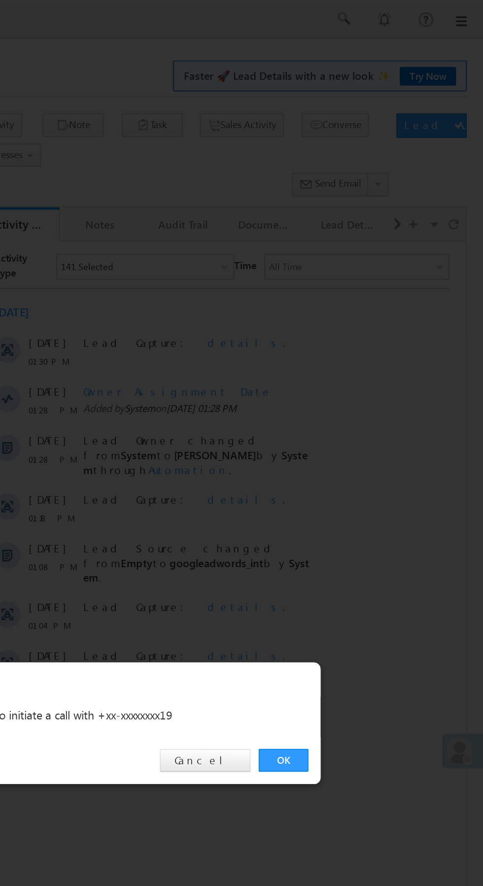
click at [362, 459] on link "OK" at bounding box center [362, 459] width 30 height 14
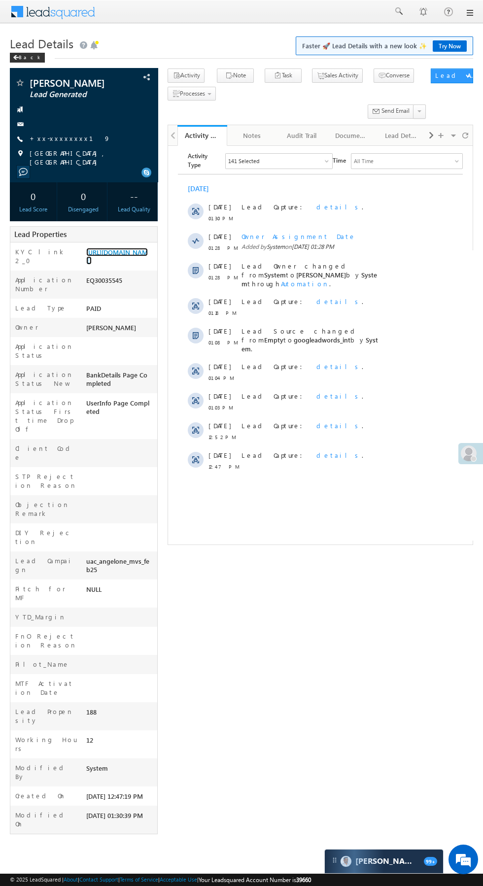
click at [116, 265] on link "https://angelbroking1-pk3em7sa.customui-test.leadsquared.com?leadId=8a4aaa14-bd…" at bounding box center [117, 256] width 62 height 17
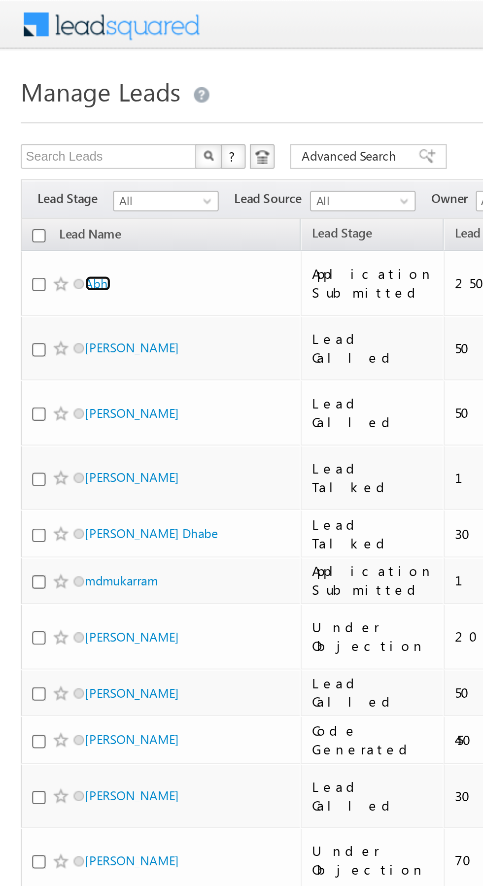
click at [46, 131] on link "Abhi" at bounding box center [46, 134] width 12 height 7
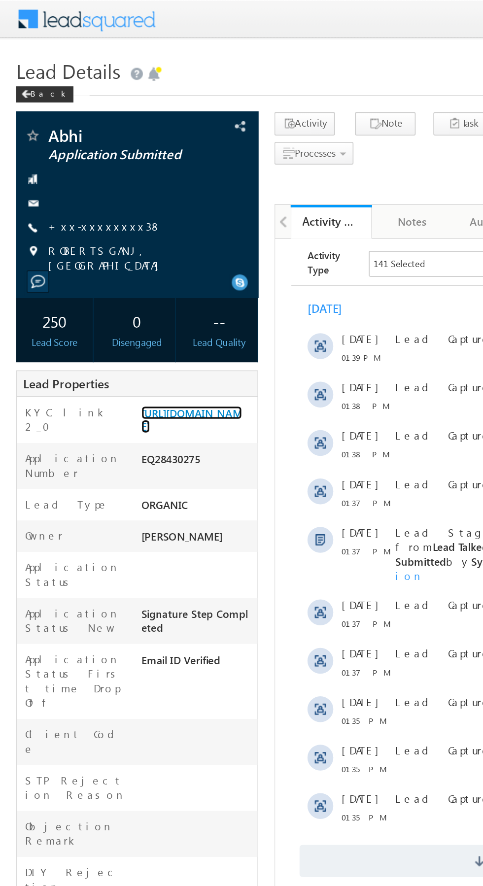
click at [112, 261] on link "https://angelbroking1-pk3em7sa.customui-test.leadsquared.com?leadId=ff95d2a6-2c…" at bounding box center [117, 256] width 62 height 17
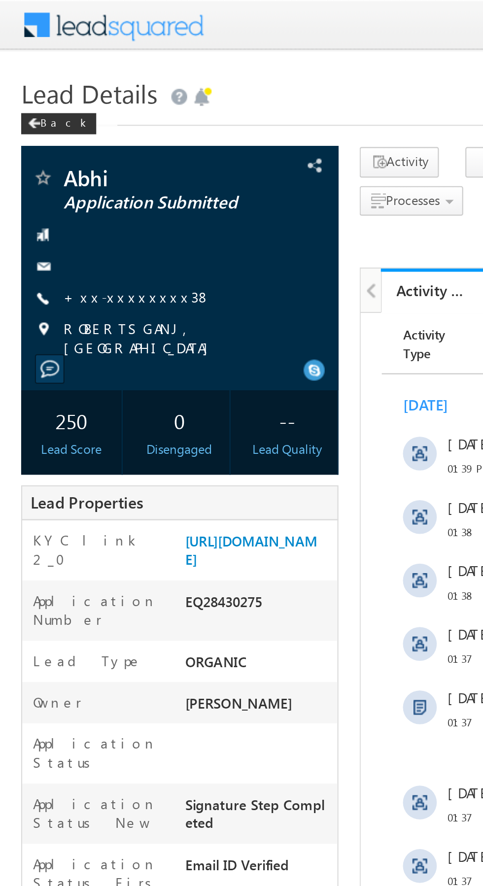
click at [60, 139] on link "+xx-xxxxxxxx38" at bounding box center [64, 138] width 69 height 8
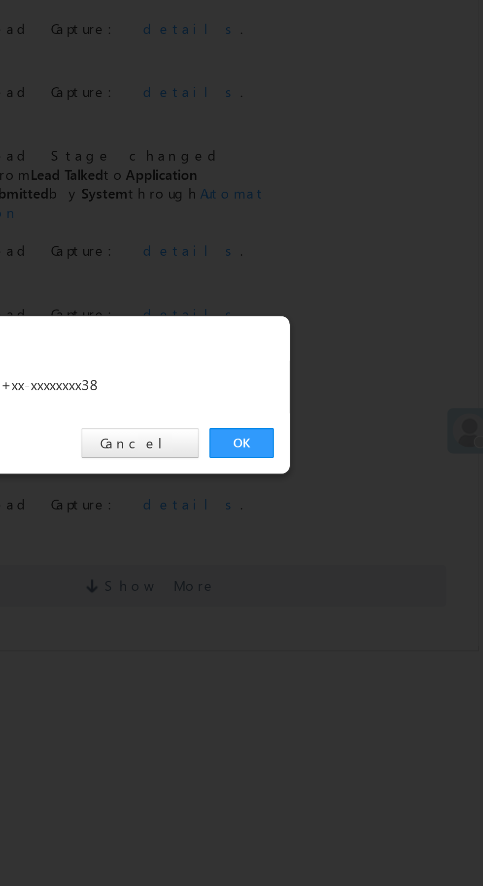
click at [362, 455] on link "OK" at bounding box center [362, 459] width 30 height 14
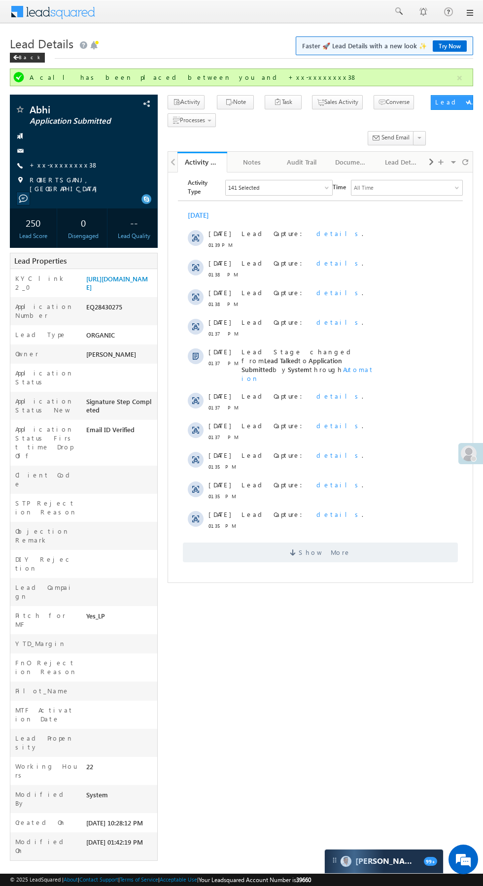
click at [345, 542] on span "Show More" at bounding box center [320, 552] width 275 height 20
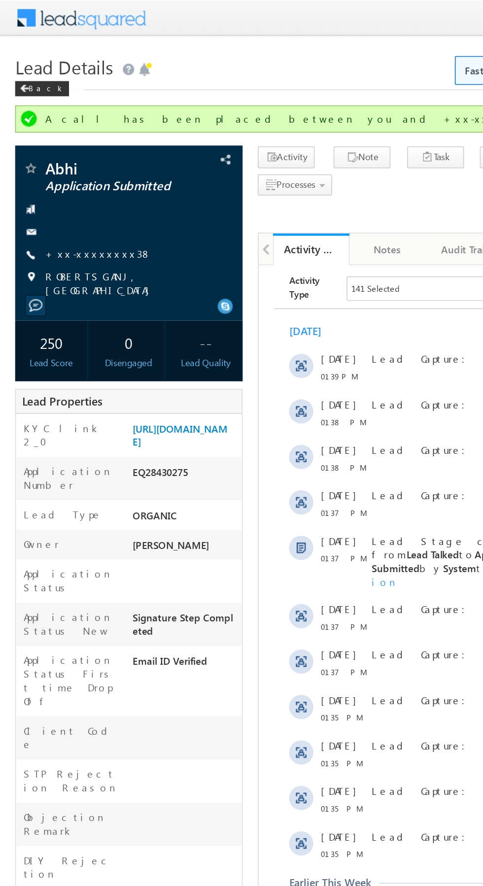
click at [59, 152] on div at bounding box center [84, 151] width 138 height 10
click at [55, 162] on link "+xx-xxxxxxxx38" at bounding box center [64, 165] width 69 height 8
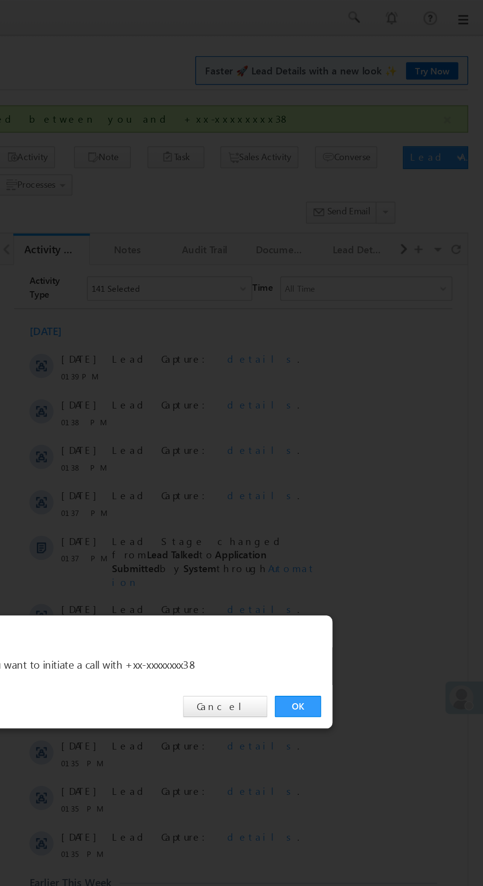
click at [365, 457] on link "OK" at bounding box center [362, 459] width 30 height 14
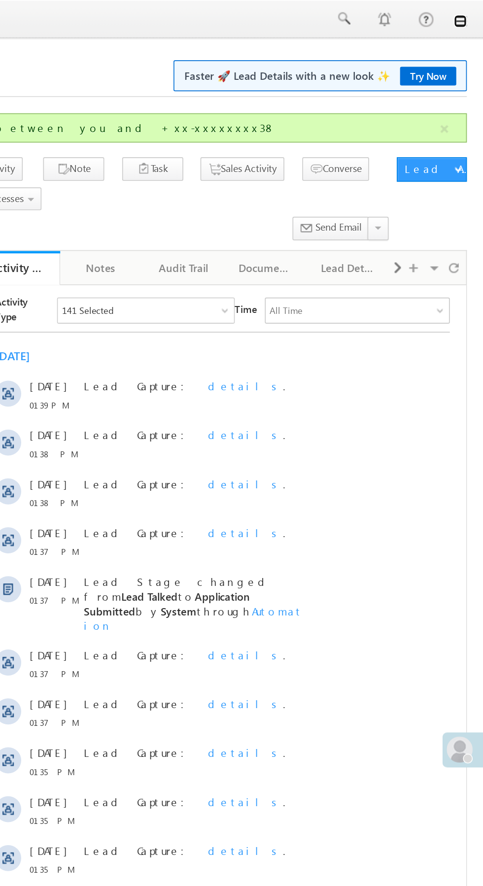
click at [470, 11] on link at bounding box center [469, 13] width 8 height 8
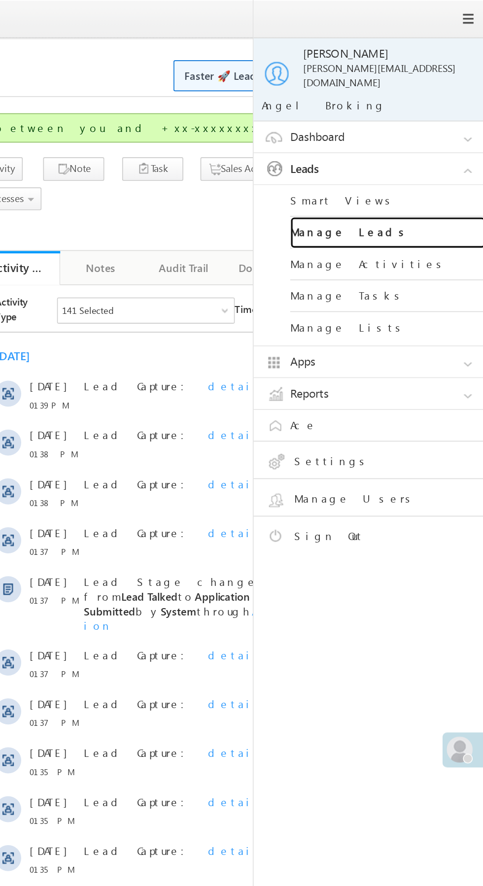
click at [432, 132] on link "Manage Leads" at bounding box center [425, 140] width 118 height 19
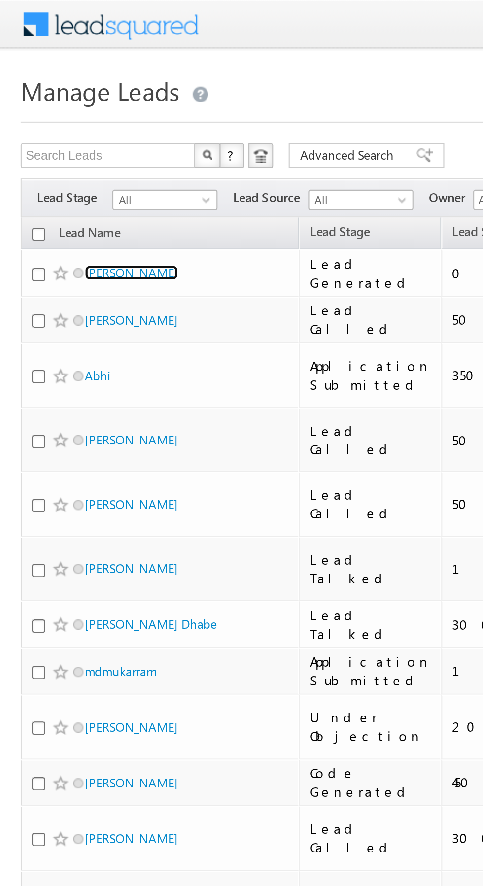
click at [67, 131] on link "[PERSON_NAME]" at bounding box center [62, 130] width 45 height 7
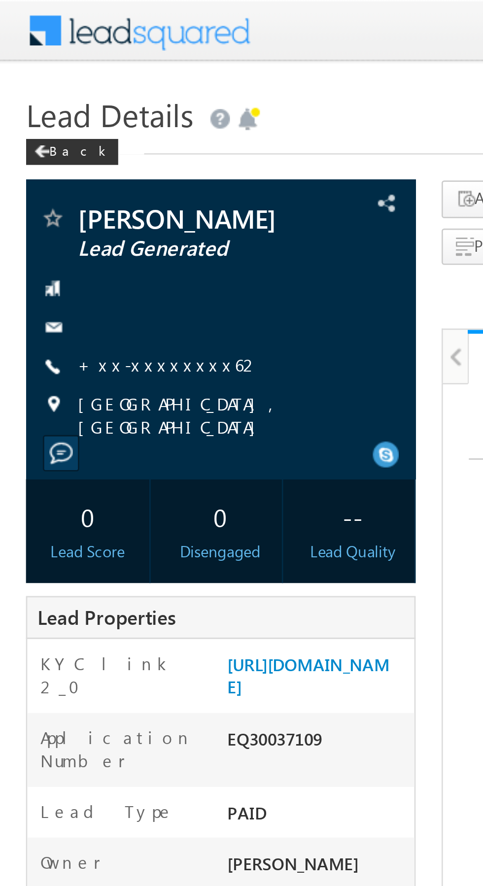
click at [60, 141] on link "+xx-xxxxxxxx62" at bounding box center [64, 138] width 69 height 8
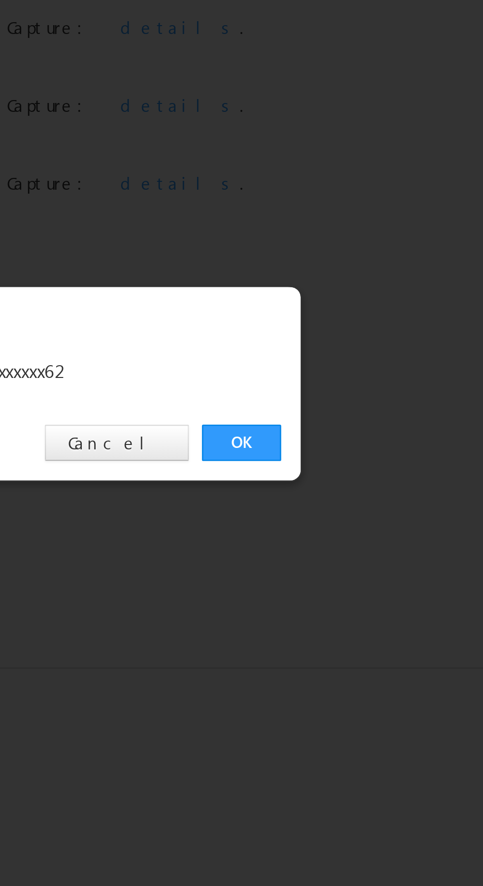
click at [364, 457] on link "OK" at bounding box center [362, 459] width 30 height 14
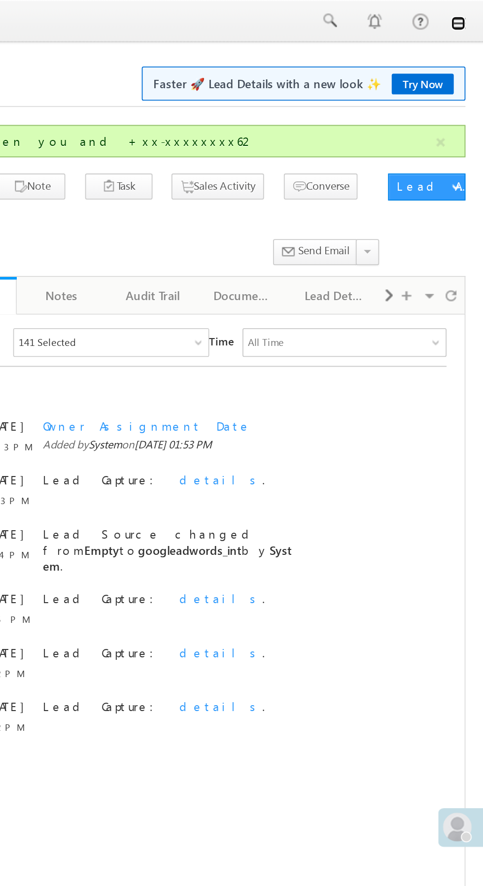
click at [469, 12] on link at bounding box center [469, 13] width 8 height 8
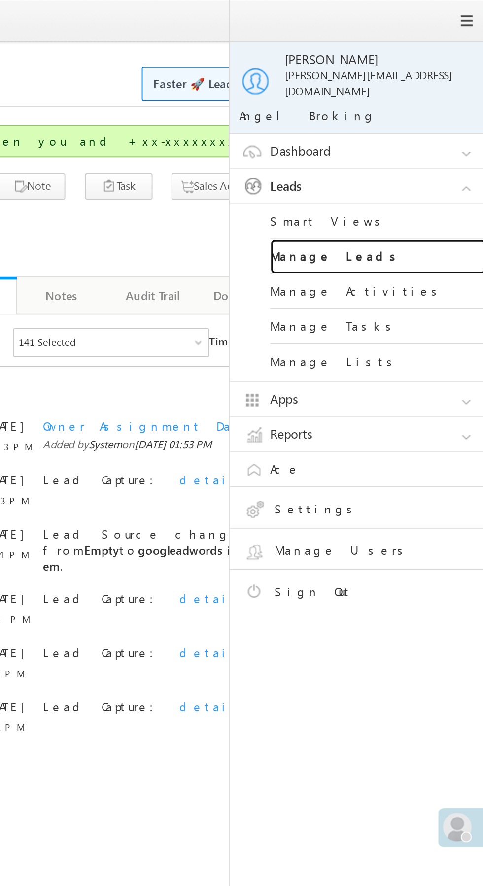
click at [435, 135] on link "Manage Leads" at bounding box center [425, 140] width 118 height 19
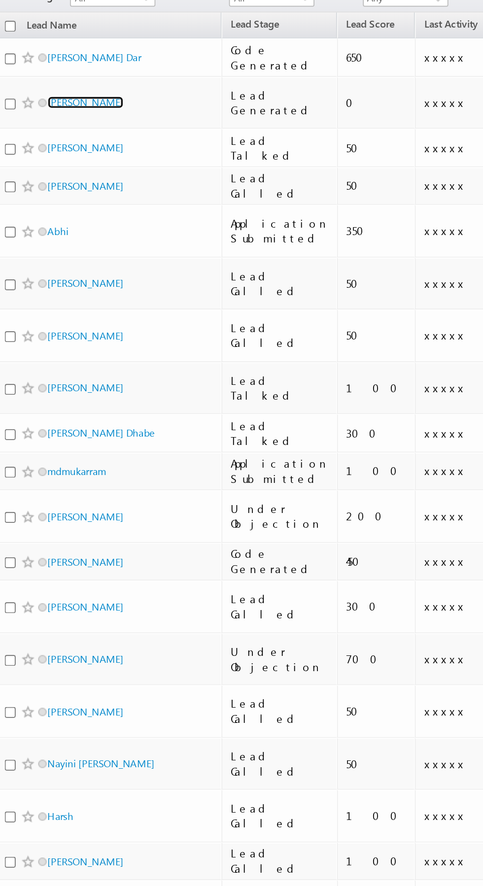
click at [52, 153] on link "[PERSON_NAME]" at bounding box center [62, 156] width 45 height 7
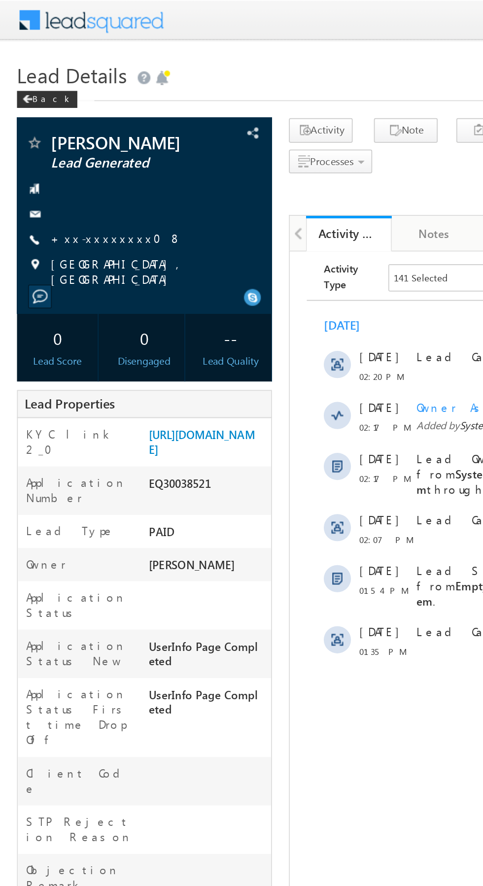
click at [47, 137] on link "+xx-xxxxxxxx08" at bounding box center [68, 138] width 76 height 8
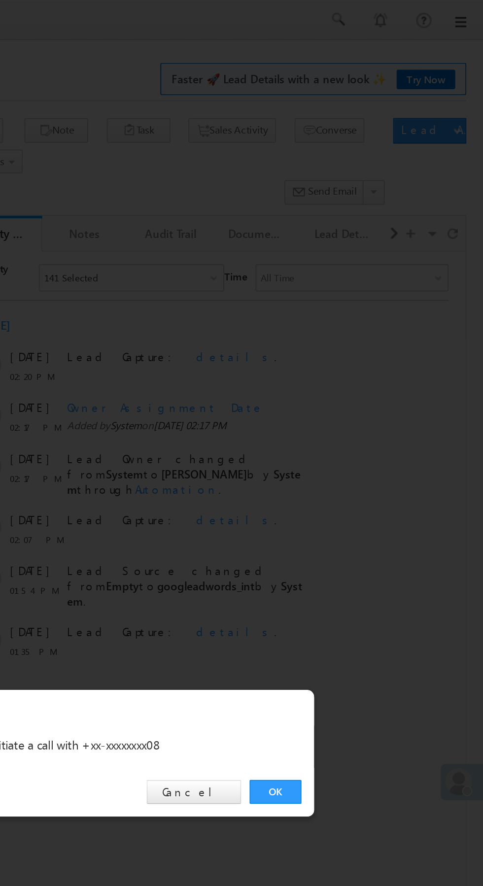
click at [365, 457] on link "OK" at bounding box center [362, 459] width 30 height 14
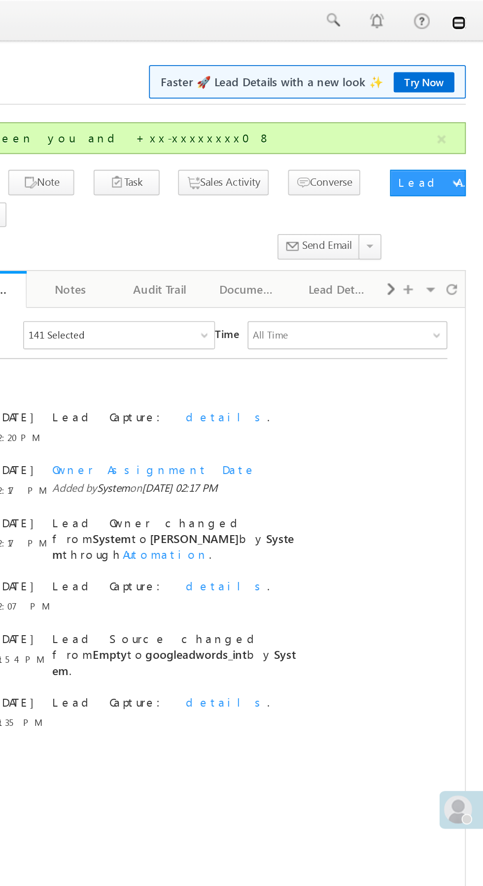
click at [466, 14] on link at bounding box center [469, 13] width 8 height 8
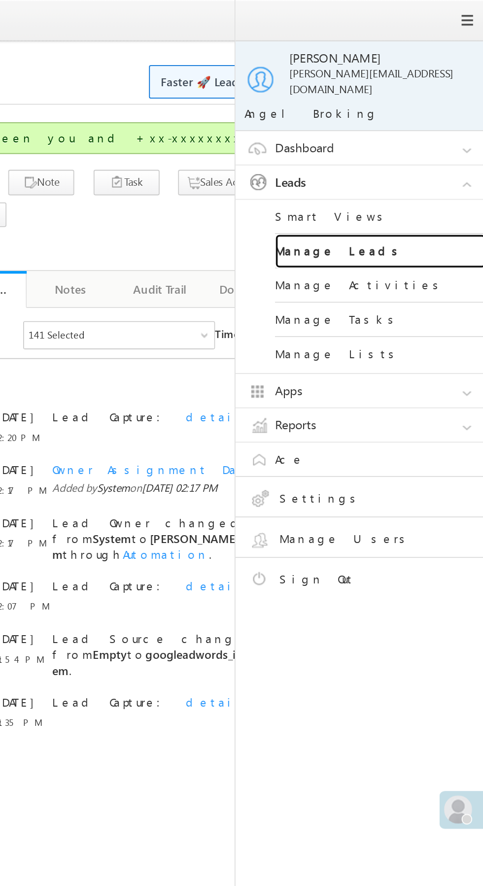
click at [431, 132] on link "Manage Leads" at bounding box center [425, 140] width 118 height 19
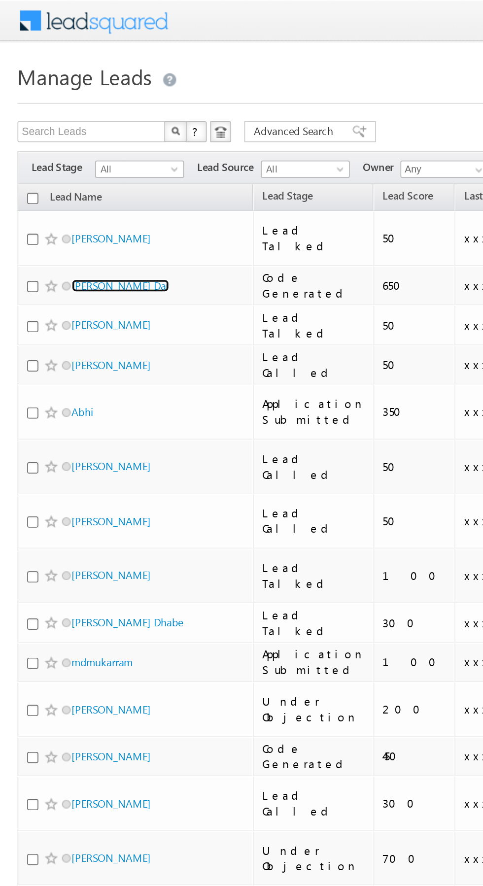
click at [69, 158] on link "[PERSON_NAME] Dar" at bounding box center [67, 161] width 55 height 7
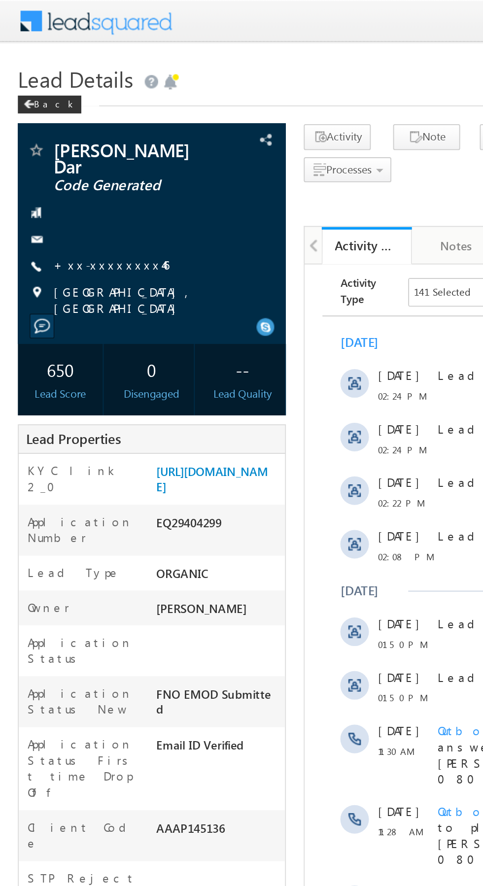
click at [64, 142] on link "+xx-xxxxxxxx46" at bounding box center [62, 146] width 64 height 8
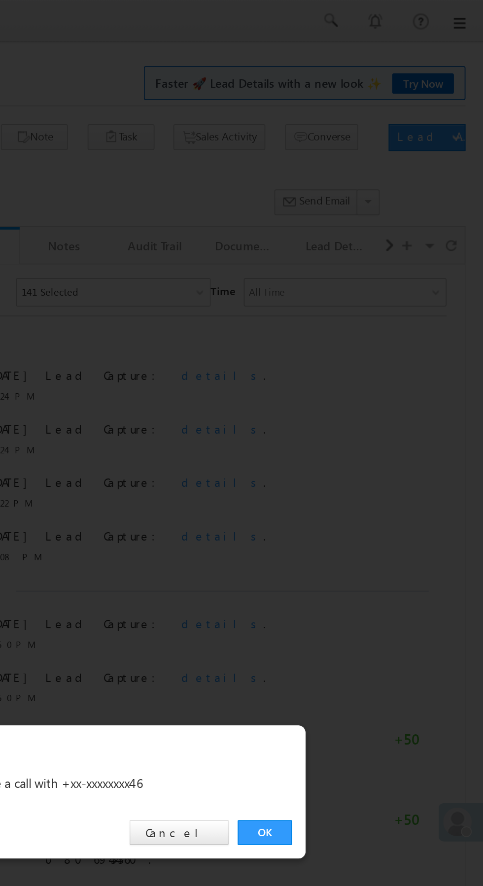
click at [362, 457] on link "OK" at bounding box center [362, 459] width 30 height 14
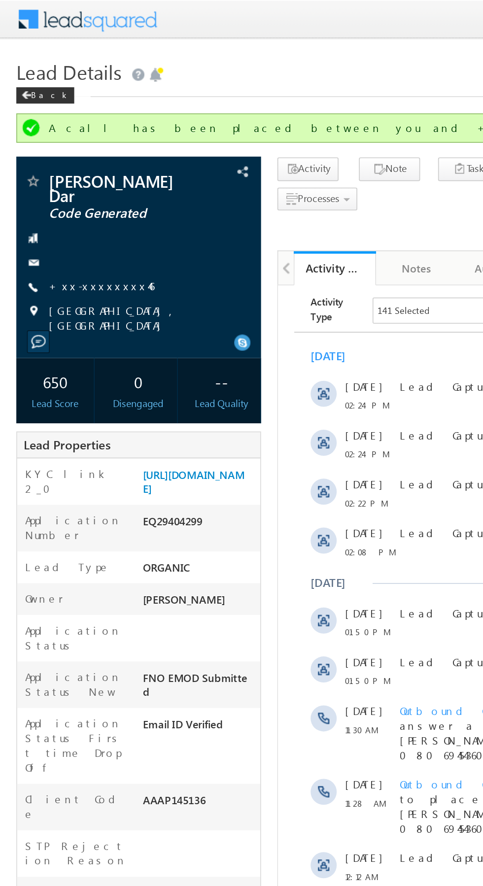
click at [59, 169] on link "+xx-xxxxxxxx46" at bounding box center [62, 173] width 64 height 8
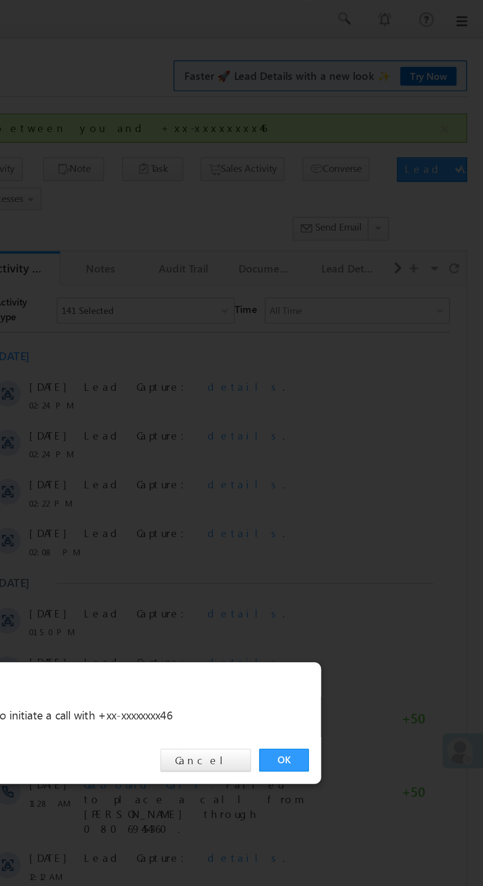
click at [354, 460] on link "OK" at bounding box center [362, 459] width 30 height 14
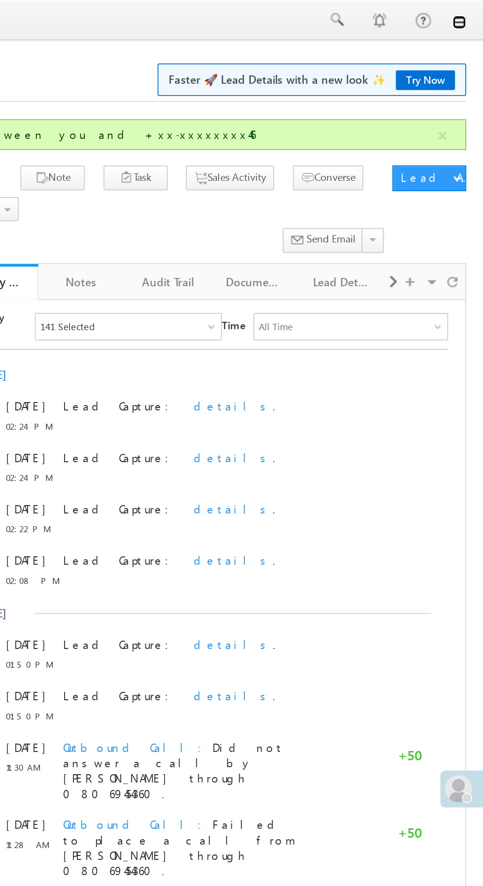
click at [467, 10] on link at bounding box center [469, 13] width 8 height 8
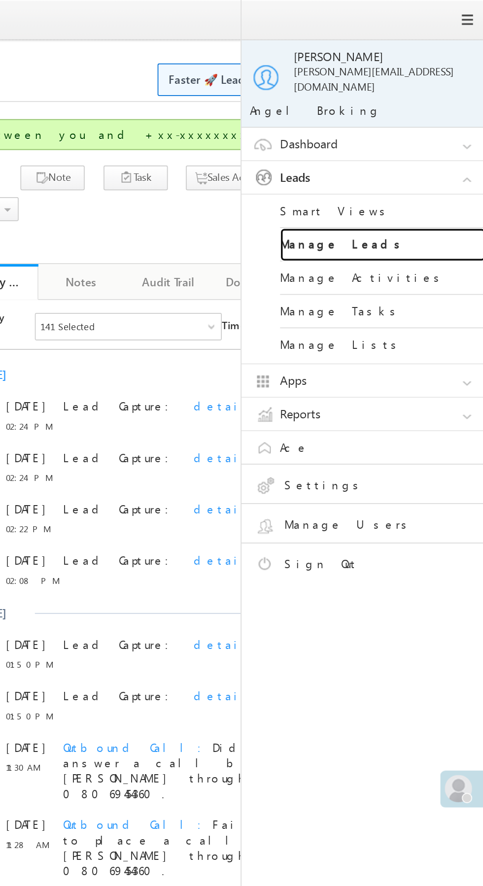
click at [432, 132] on link "Manage Leads" at bounding box center [425, 140] width 118 height 19
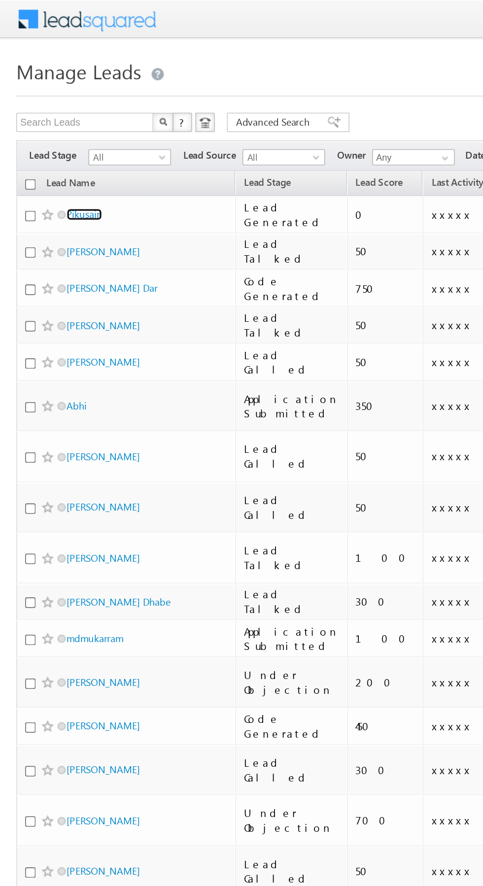
click at [55, 130] on link "Pikusain" at bounding box center [51, 130] width 22 height 7
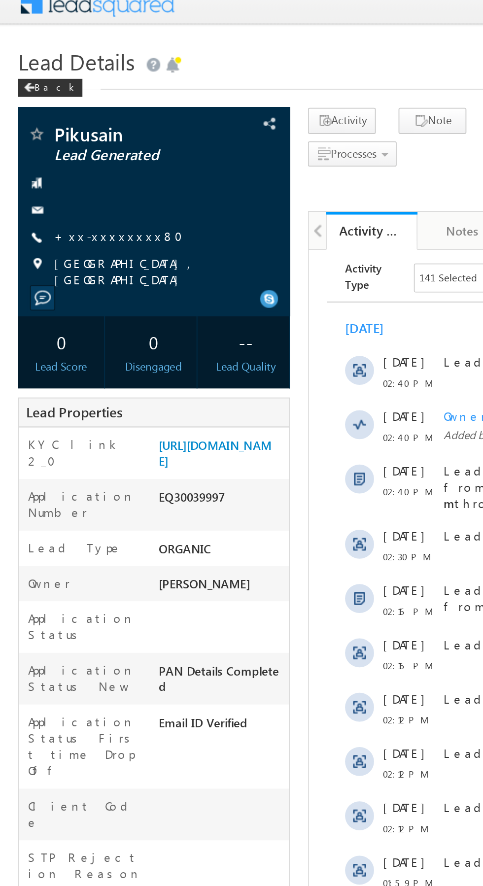
click at [55, 137] on link "+xx-xxxxxxxx80" at bounding box center [68, 138] width 76 height 8
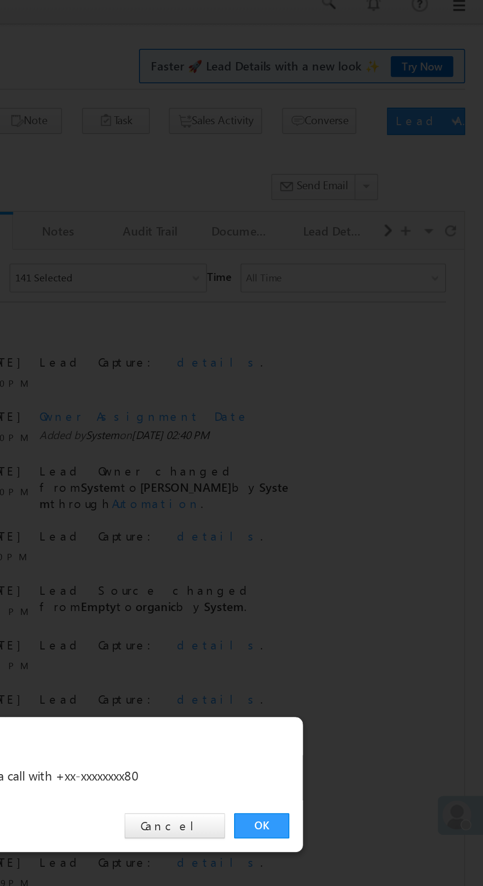
click at [355, 461] on link "OK" at bounding box center [362, 459] width 30 height 14
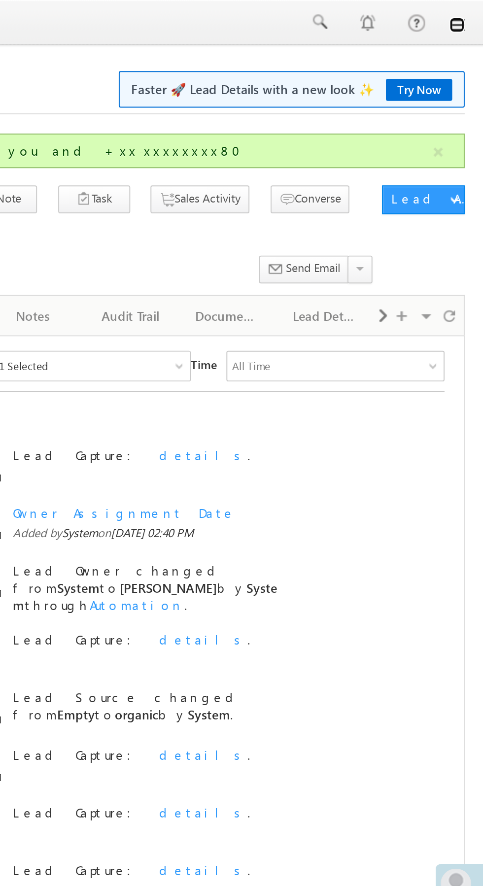
click at [469, 16] on link at bounding box center [469, 13] width 8 height 8
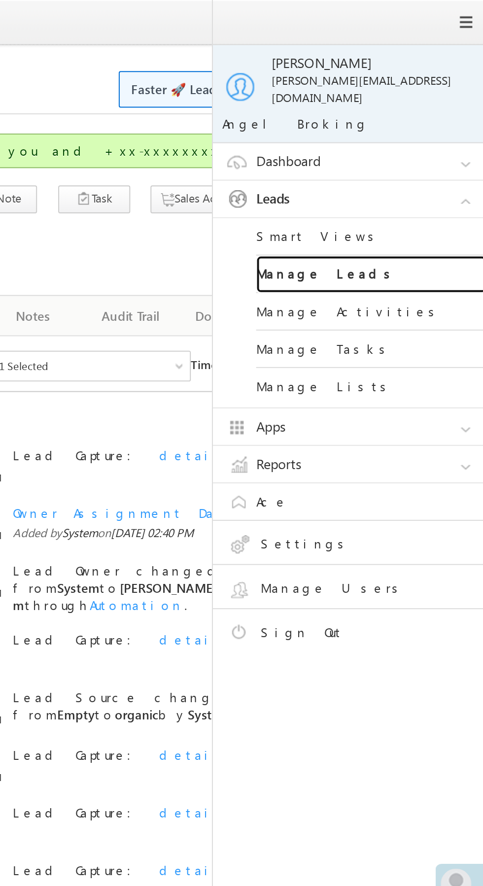
click at [438, 133] on link "Manage Leads" at bounding box center [425, 140] width 118 height 19
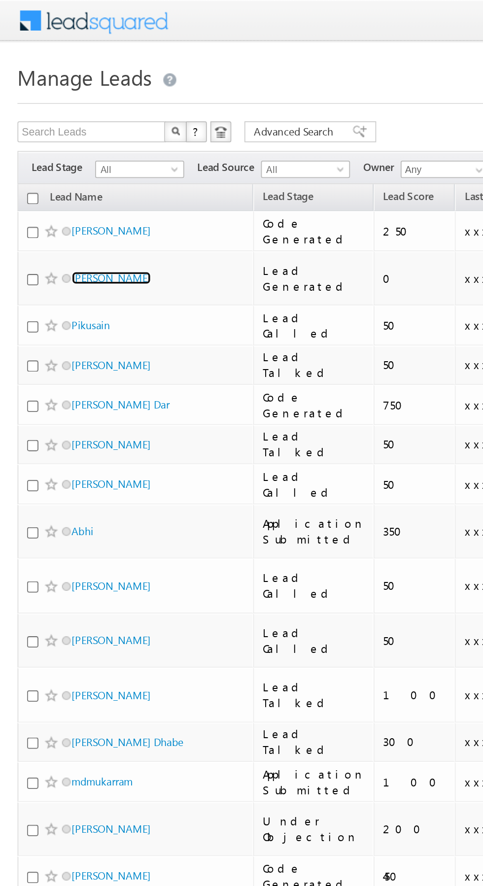
click at [60, 153] on link "[PERSON_NAME]" at bounding box center [62, 156] width 45 height 7
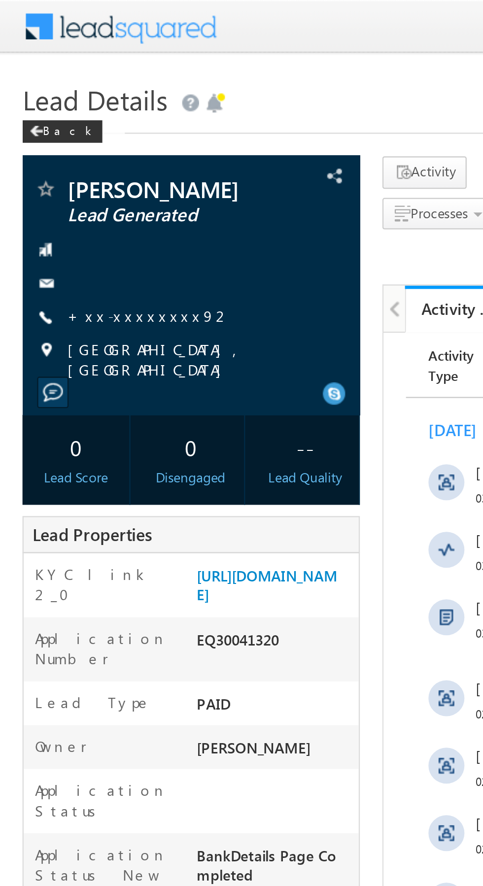
click at [54, 136] on link "+xx-xxxxxxxx92" at bounding box center [66, 138] width 72 height 8
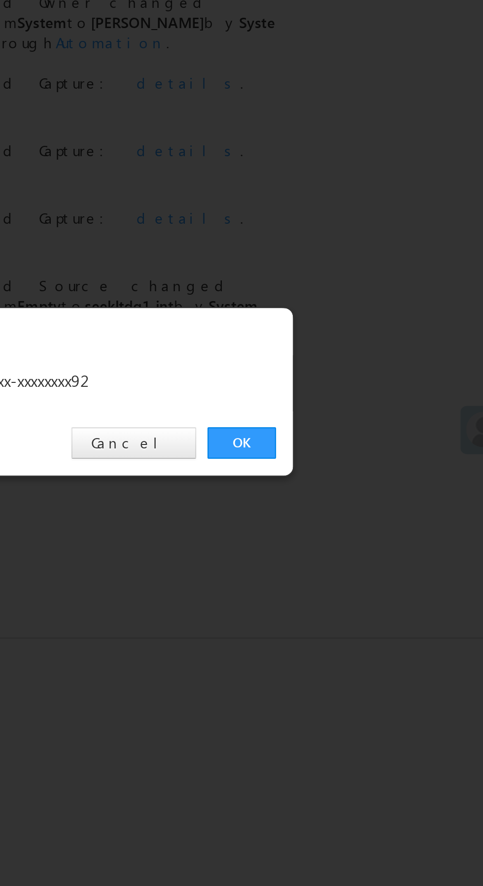
click at [361, 455] on link "OK" at bounding box center [362, 459] width 30 height 14
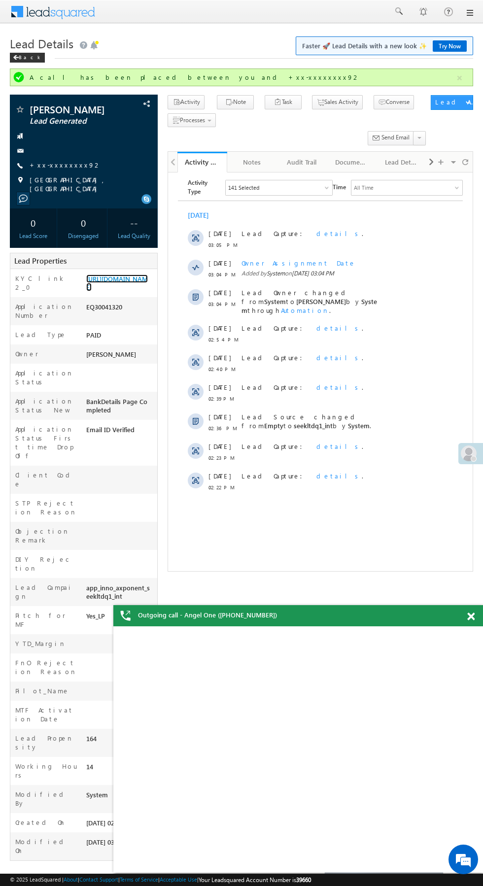
click at [125, 276] on link "[URL][DOMAIN_NAME]" at bounding box center [117, 282] width 62 height 17
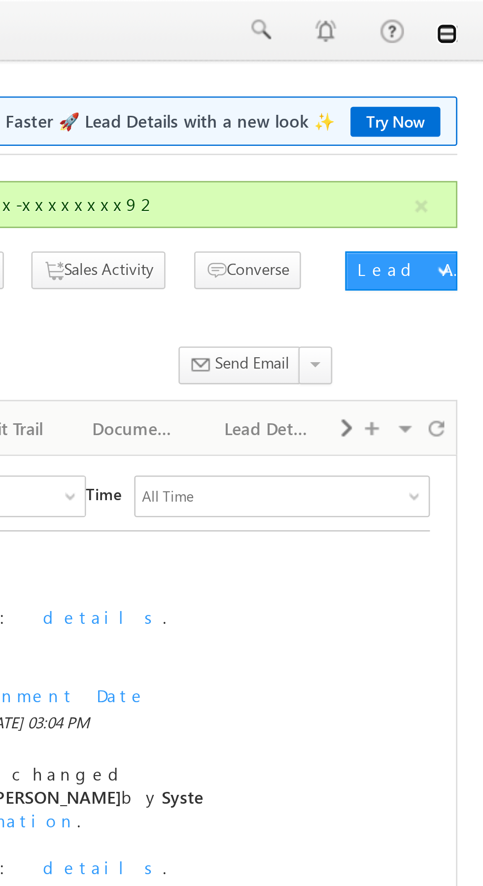
click at [471, 13] on link at bounding box center [469, 13] width 8 height 8
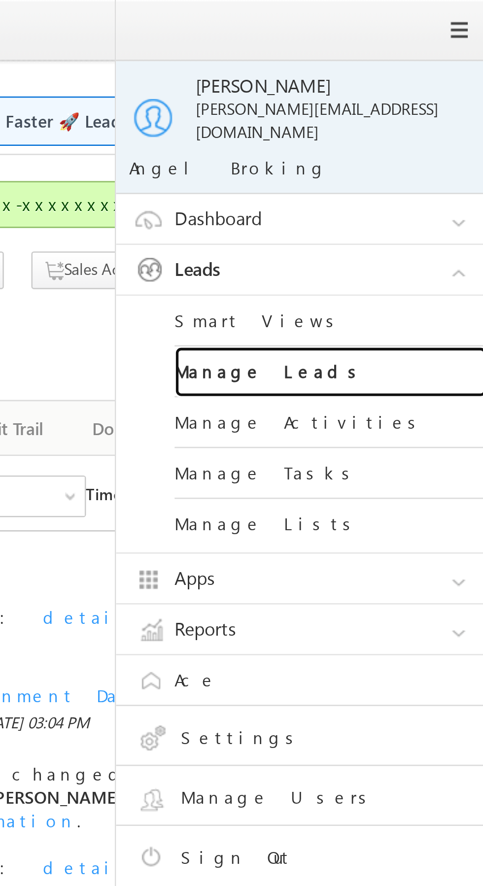
click at [426, 134] on link "Manage Leads" at bounding box center [425, 140] width 118 height 19
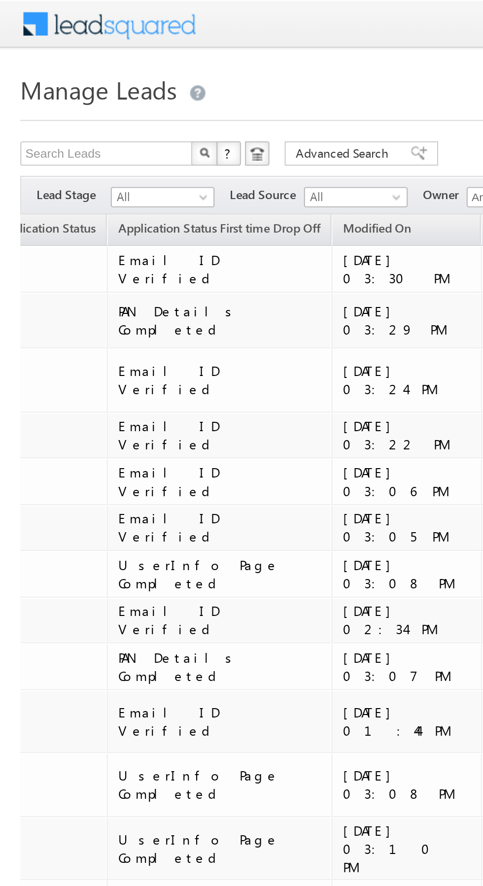
scroll to position [0, 311]
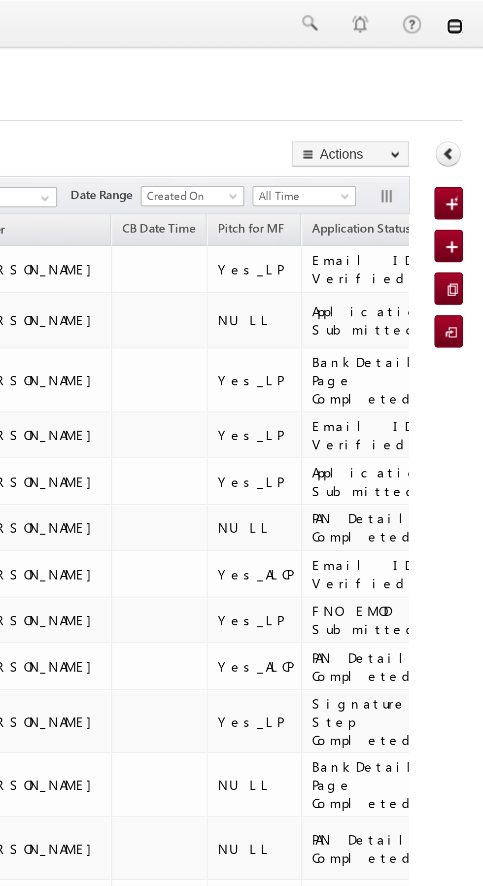
click at [470, 13] on link at bounding box center [469, 13] width 8 height 8
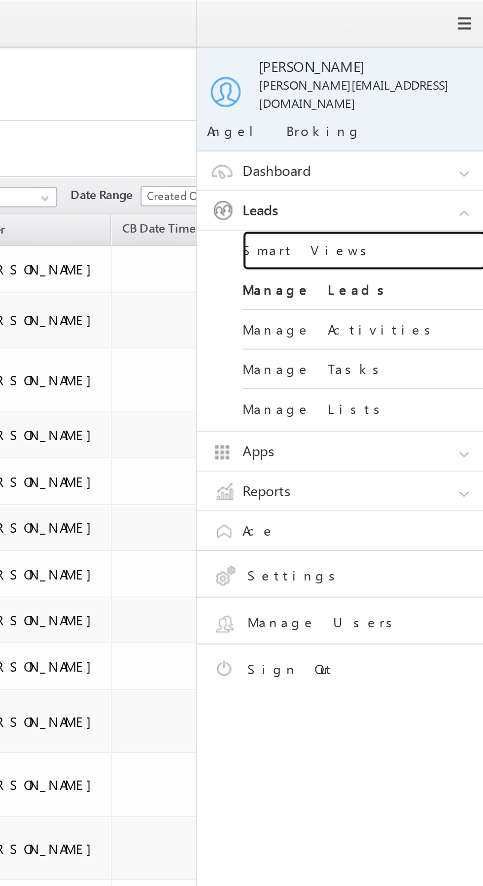
click at [432, 112] on link "Smart Views" at bounding box center [425, 121] width 118 height 19
